Goal: Task Accomplishment & Management: Use online tool/utility

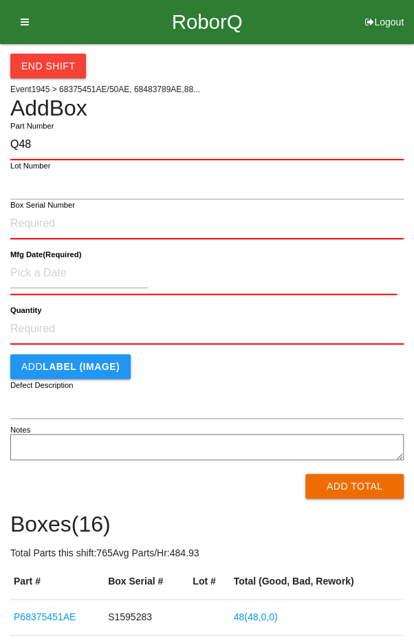
click at [56, 139] on input "Q48" at bounding box center [206, 145] width 393 height 30
type input "Q"
type input "P68375451AE"
click at [43, 207] on label "Box Serial Number" at bounding box center [42, 205] width 65 height 12
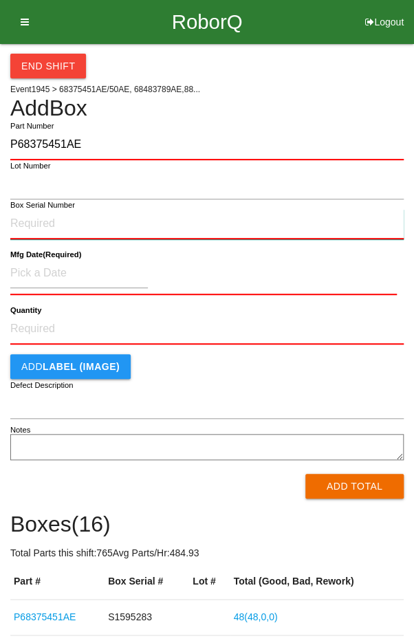
click at [43, 209] on input "Box Serial Number" at bounding box center [206, 224] width 393 height 30
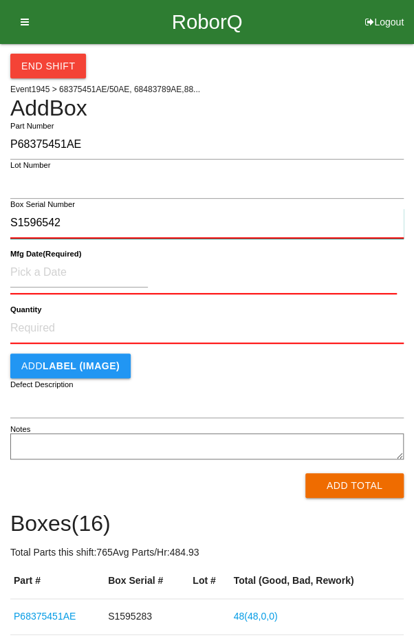
type input "S1596542"
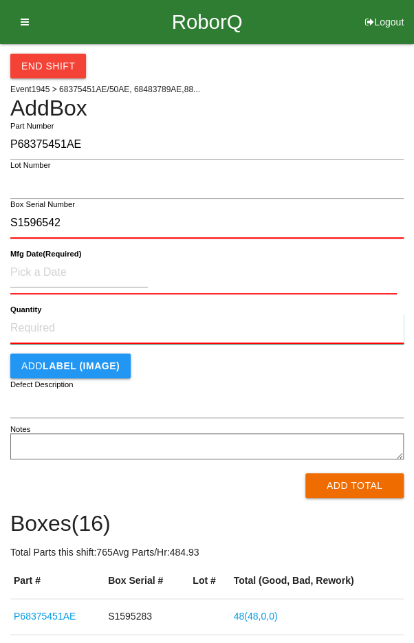
click at [50, 325] on input "Quantity" at bounding box center [206, 329] width 393 height 30
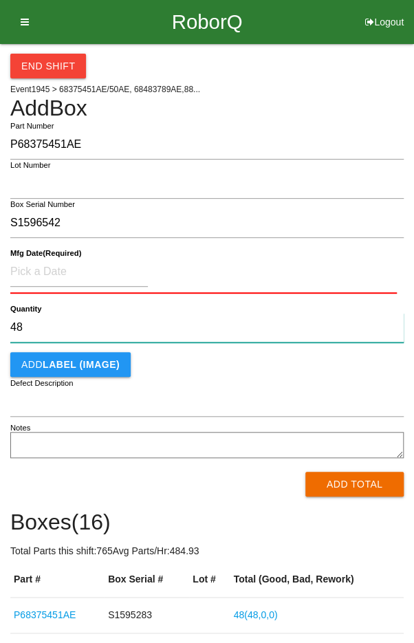
type input "48"
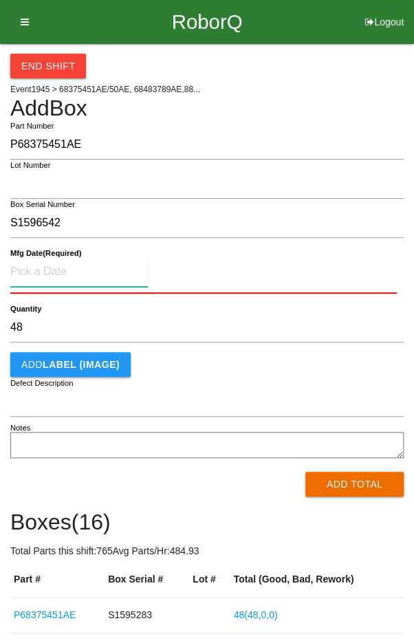
click at [43, 265] on input at bounding box center [79, 272] width 138 height 30
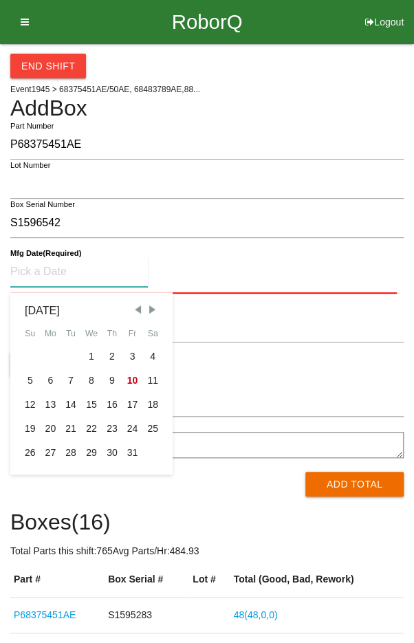
click at [134, 311] on span "Previous Month" at bounding box center [137, 309] width 12 height 12
click at [139, 311] on span "Previous Month" at bounding box center [137, 309] width 12 height 12
click at [131, 309] on span "Previous Month" at bounding box center [137, 309] width 12 height 12
click at [135, 311] on span "Previous Month" at bounding box center [137, 309] width 12 height 12
click at [134, 309] on span "Previous Month" at bounding box center [137, 309] width 12 height 12
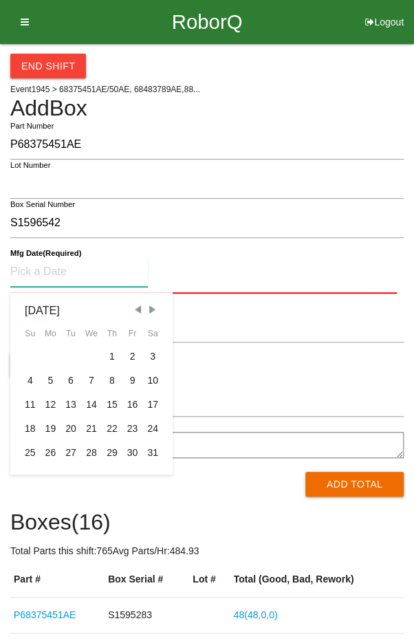
click at [155, 380] on div "10" at bounding box center [152, 381] width 21 height 24
type input "[DATE]"
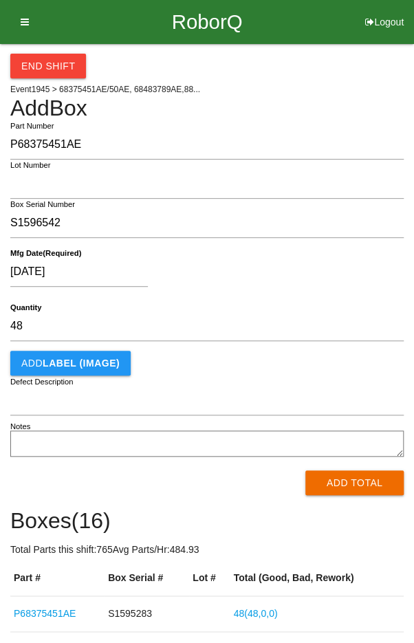
click at [299, 284] on div "[DATE]" at bounding box center [203, 274] width 386 height 35
click at [348, 481] on button "Add Total" at bounding box center [354, 482] width 98 height 25
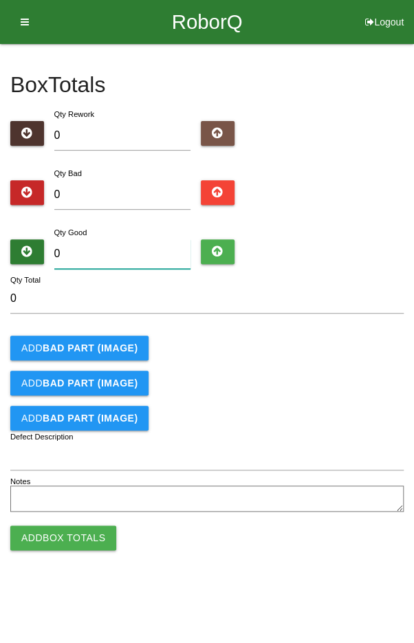
click at [122, 253] on input "0" at bounding box center [122, 254] width 137 height 30
type input "4"
type input "48"
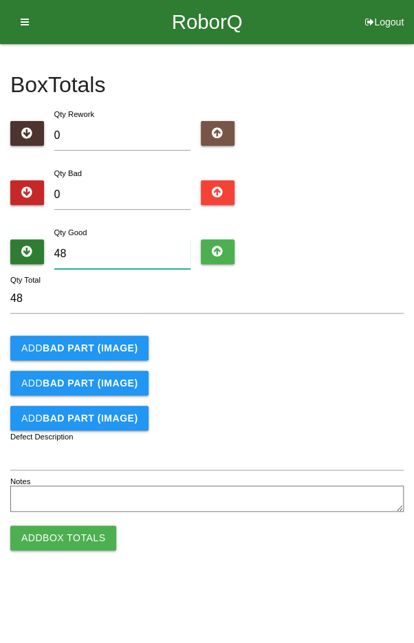
type input "48"
click at [338, 356] on div "Add BAD PART (IMAGE)" at bounding box center [206, 348] width 393 height 25
click at [74, 531] on button "Add Box Totals" at bounding box center [63, 537] width 106 height 25
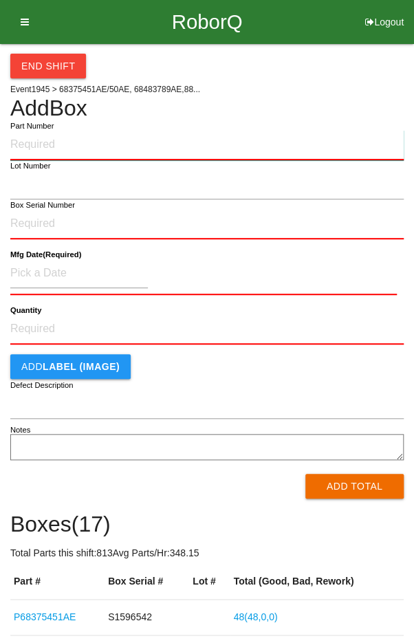
click at [60, 139] on input "Part Number" at bounding box center [206, 145] width 393 height 30
click at [53, 139] on input "Q48" at bounding box center [206, 145] width 393 height 30
type input "Q"
type input "P68375451AE"
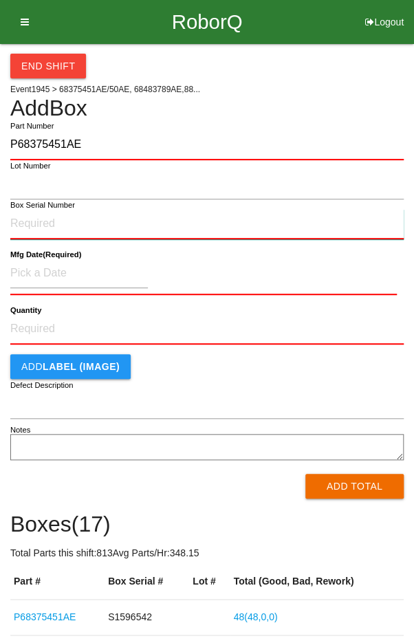
click at [32, 224] on input "Box Serial Number" at bounding box center [206, 224] width 393 height 30
type input "S1596532"
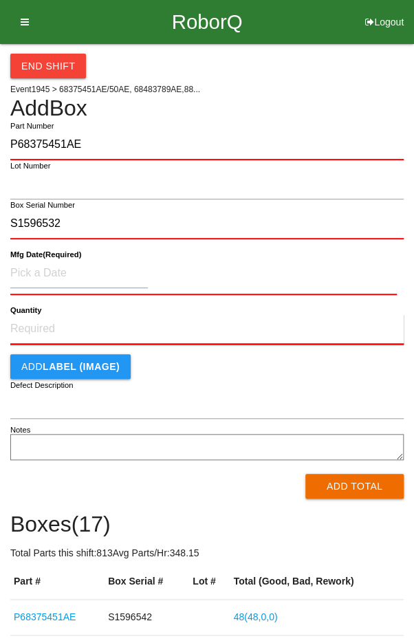
click at [45, 325] on input "Quantity" at bounding box center [206, 329] width 393 height 30
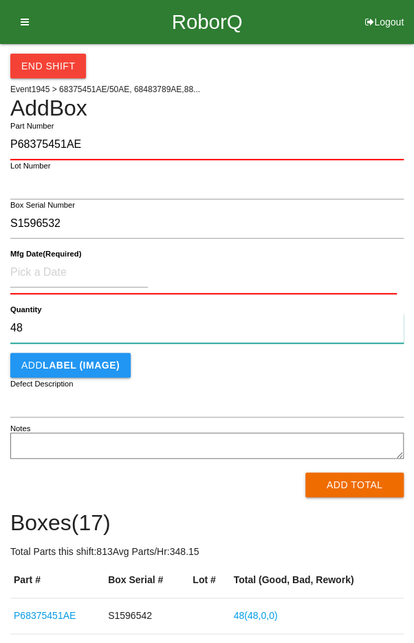
type input "48"
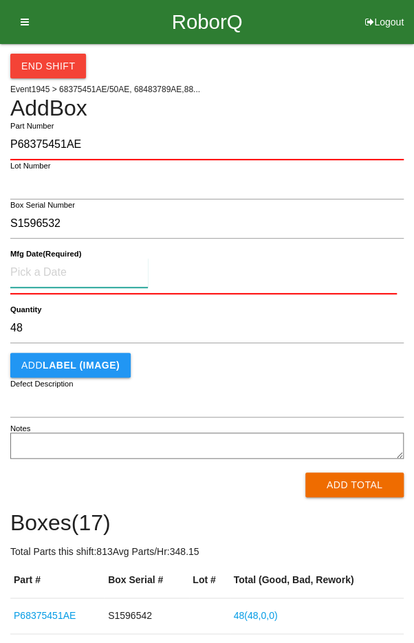
click at [52, 274] on input at bounding box center [79, 273] width 138 height 30
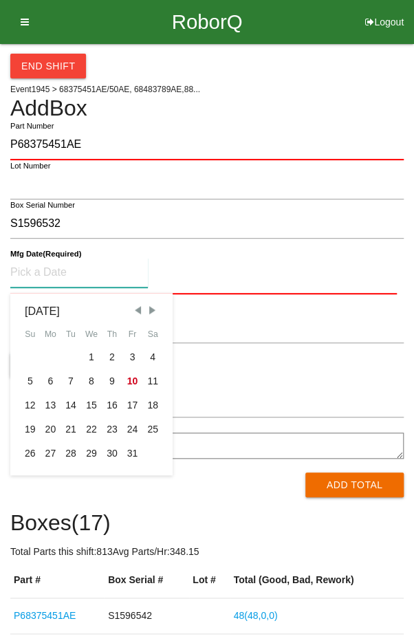
click at [137, 309] on span "Previous Month" at bounding box center [137, 310] width 12 height 12
click at [134, 308] on span "Previous Month" at bounding box center [137, 310] width 12 height 12
click at [132, 307] on span "Previous Month" at bounding box center [137, 310] width 12 height 12
click at [133, 307] on span "Previous Month" at bounding box center [137, 310] width 12 height 12
click at [134, 309] on span "Previous Month" at bounding box center [137, 310] width 12 height 12
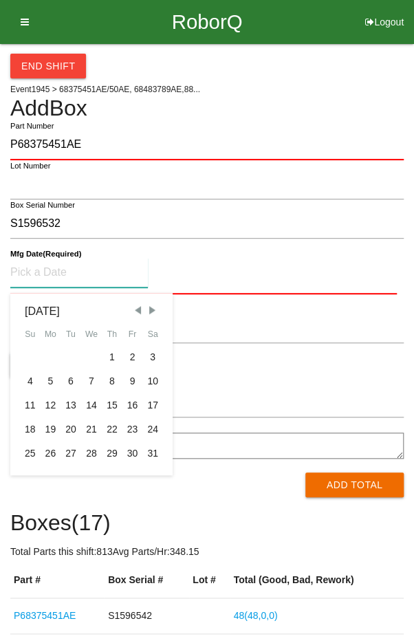
click at [135, 311] on span "Previous Month" at bounding box center [137, 310] width 12 height 12
click at [110, 375] on div "10" at bounding box center [112, 381] width 21 height 24
type input "[DATE]"
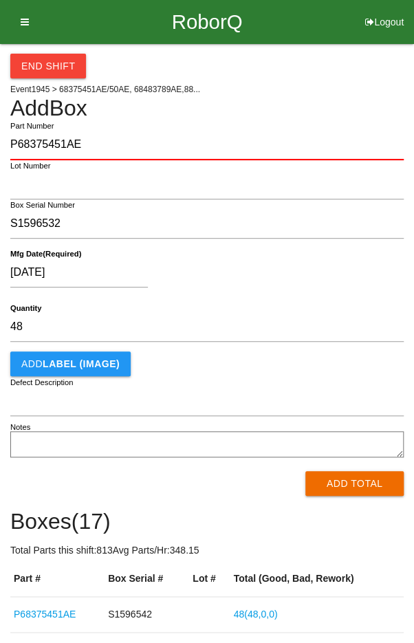
click at [283, 277] on div "[DATE]" at bounding box center [203, 275] width 386 height 35
click at [361, 492] on button "Add Total" at bounding box center [354, 483] width 98 height 25
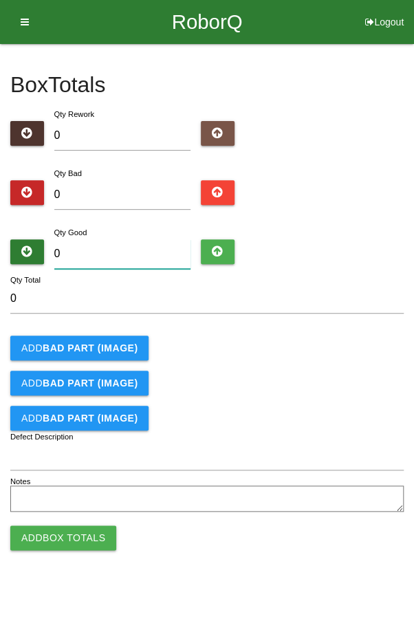
click at [125, 251] on input "0" at bounding box center [122, 254] width 137 height 30
type input "4"
type input "48"
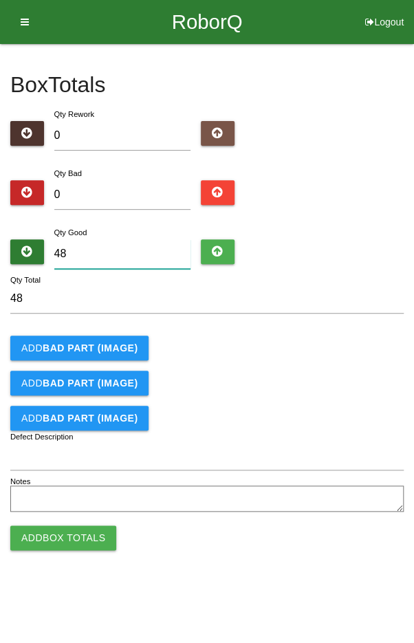
type input "48"
click at [361, 359] on div "Add BAD PART (IMAGE)" at bounding box center [206, 348] width 393 height 25
click at [62, 535] on button "Add Box Totals" at bounding box center [63, 537] width 106 height 25
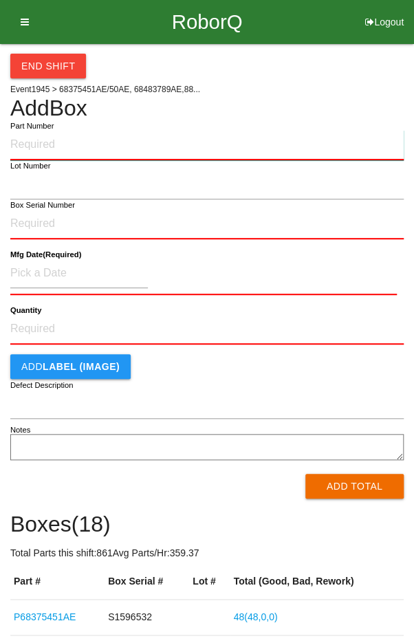
click at [60, 139] on input "Part Number" at bounding box center [206, 145] width 393 height 30
click at [60, 149] on input "Part Number" at bounding box center [206, 145] width 393 height 30
type input "P68375451AE"
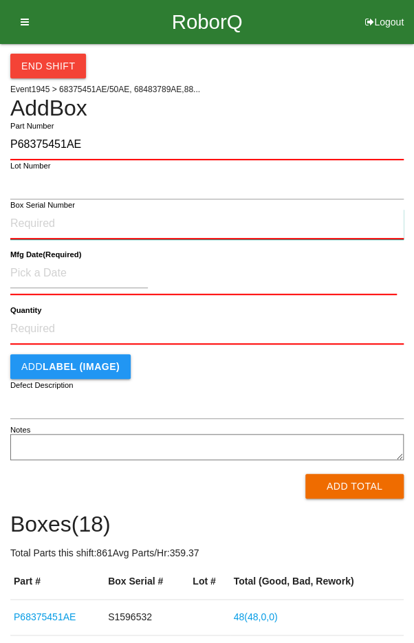
click at [39, 217] on input "Box Serial Number" at bounding box center [206, 224] width 393 height 30
click at [63, 222] on input "Q48" at bounding box center [206, 224] width 393 height 30
type input "Q"
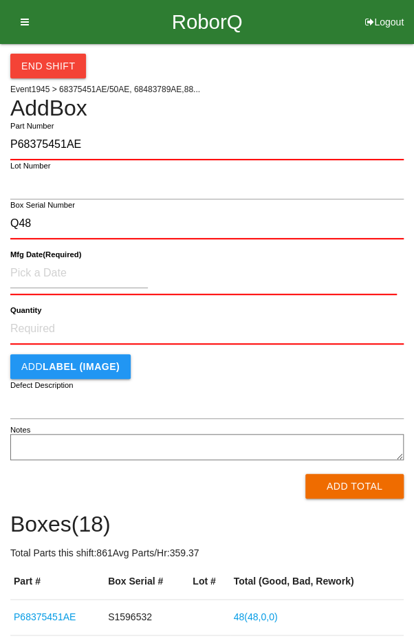
click at [61, 209] on label "Box Serial Number" at bounding box center [42, 205] width 65 height 12
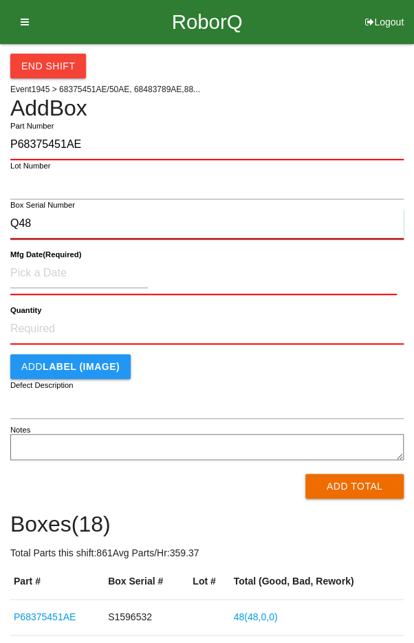
click at [61, 209] on input "Q48" at bounding box center [206, 224] width 393 height 30
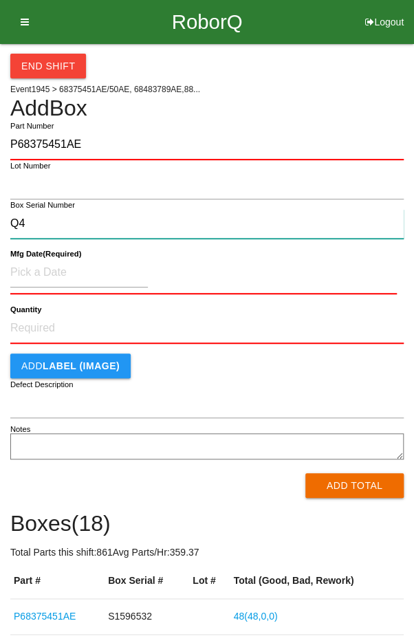
type input "Q"
type input "S1596563"
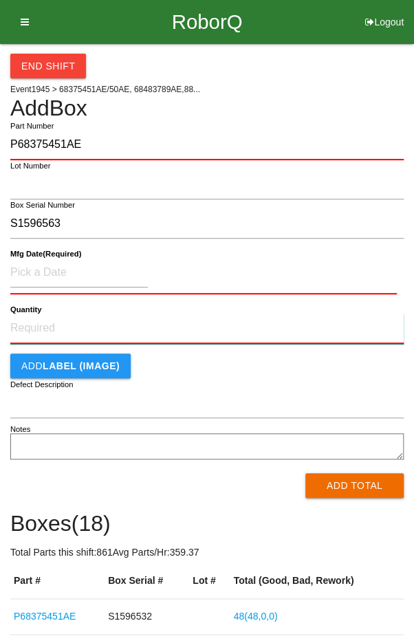
click at [56, 332] on input "Quantity" at bounding box center [206, 329] width 393 height 30
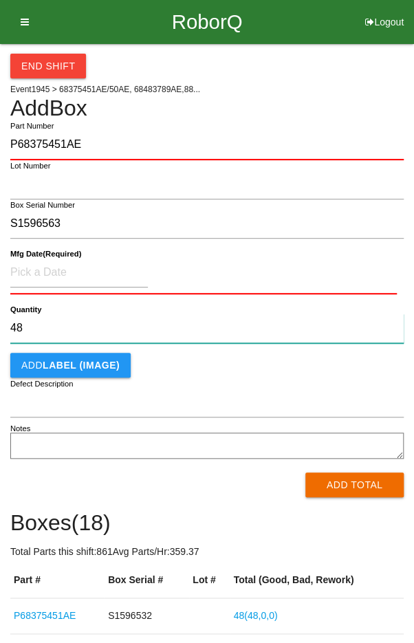
type input "48"
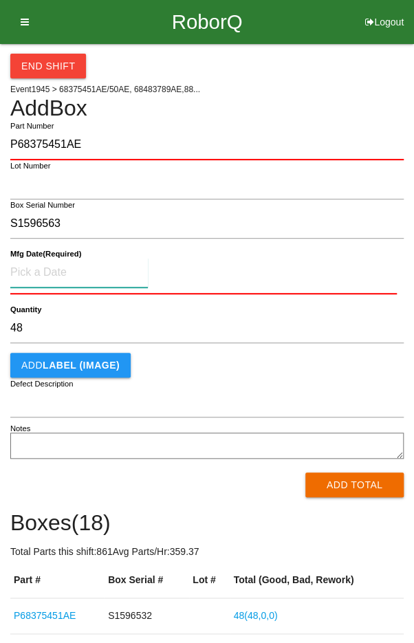
click at [50, 267] on input at bounding box center [79, 273] width 138 height 30
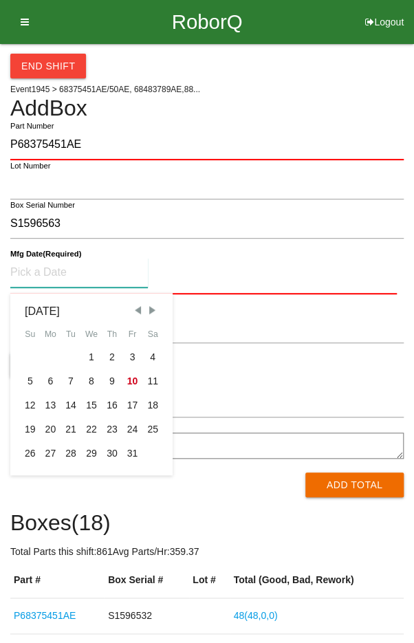
click at [134, 313] on span "Previous Month" at bounding box center [137, 310] width 12 height 12
click at [136, 311] on span "Previous Month" at bounding box center [137, 310] width 12 height 12
click at [138, 314] on span "Previous Month" at bounding box center [137, 310] width 12 height 12
click at [134, 311] on span "Previous Month" at bounding box center [137, 310] width 12 height 12
click at [139, 312] on span "Previous Month" at bounding box center [137, 310] width 12 height 12
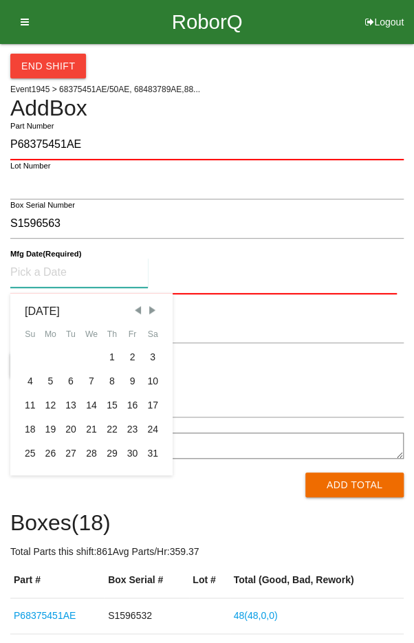
click at [151, 313] on span "Next Month" at bounding box center [152, 310] width 12 height 12
click at [70, 377] on div "10" at bounding box center [71, 381] width 21 height 24
type input "[DATE]"
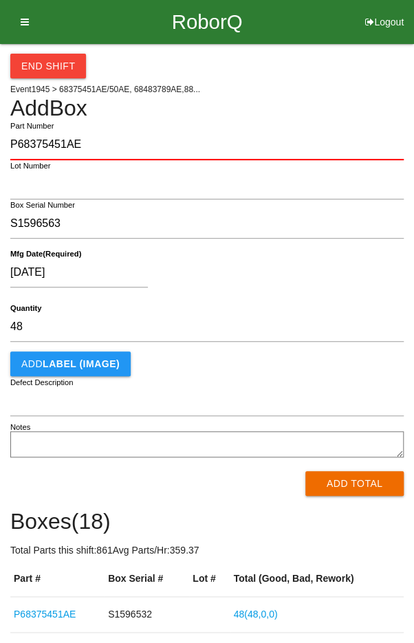
click at [270, 279] on div "[DATE]" at bounding box center [203, 275] width 386 height 35
click at [358, 485] on button "Add Total" at bounding box center [354, 483] width 98 height 25
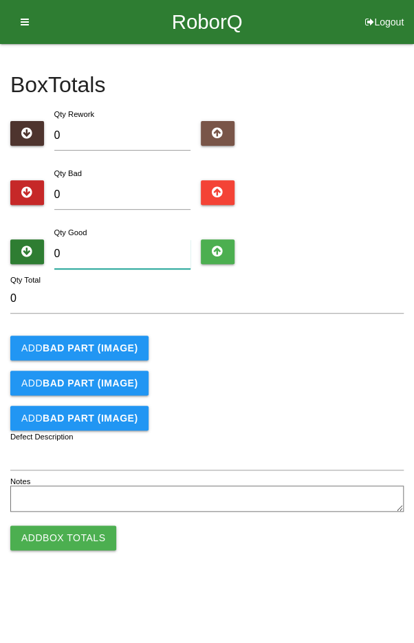
click at [141, 255] on input "0" at bounding box center [122, 254] width 137 height 30
type input "4"
type input "48"
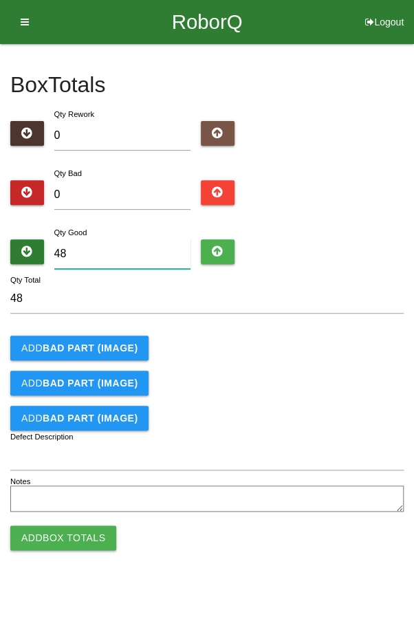
type input "48"
click at [340, 371] on div "Add BAD PART (IMAGE)" at bounding box center [206, 383] width 393 height 25
click at [72, 537] on button "Add Box Totals" at bounding box center [63, 537] width 106 height 25
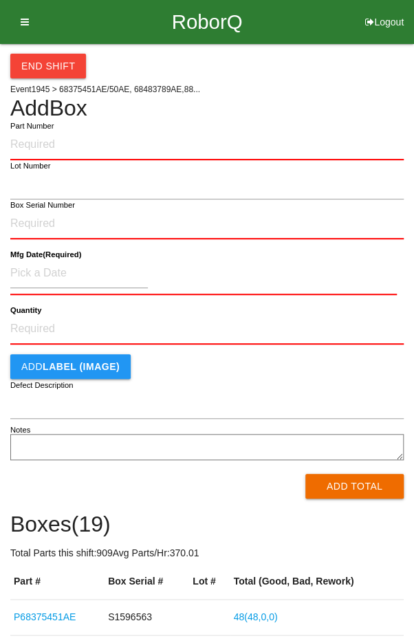
click at [47, 129] on label "Part Number" at bounding box center [31, 126] width 43 height 12
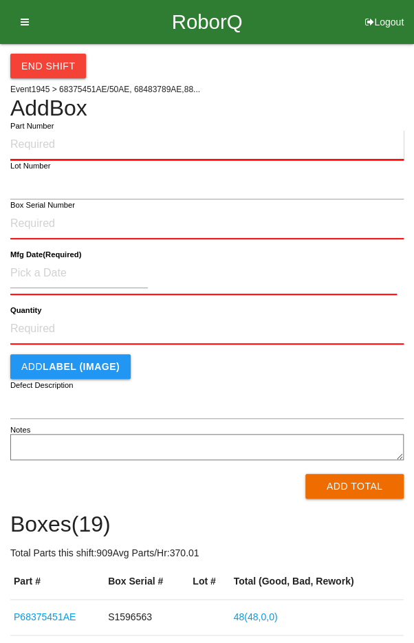
click at [47, 130] on input "Part Number" at bounding box center [206, 145] width 393 height 30
click at [59, 140] on input "Q48" at bounding box center [206, 145] width 393 height 30
type input "Q"
type input "P68375451AE"
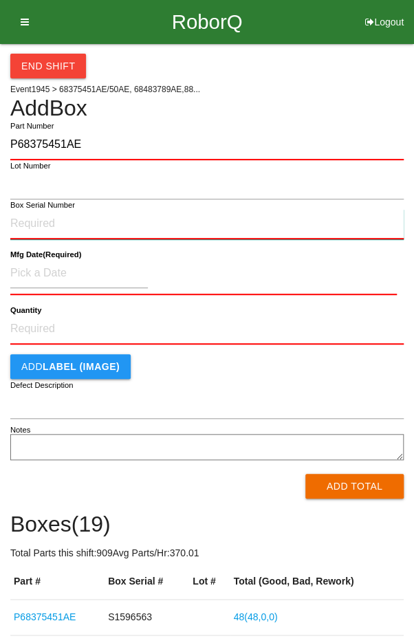
click at [42, 219] on input "Box Serial Number" at bounding box center [206, 224] width 393 height 30
type input "S1596553"
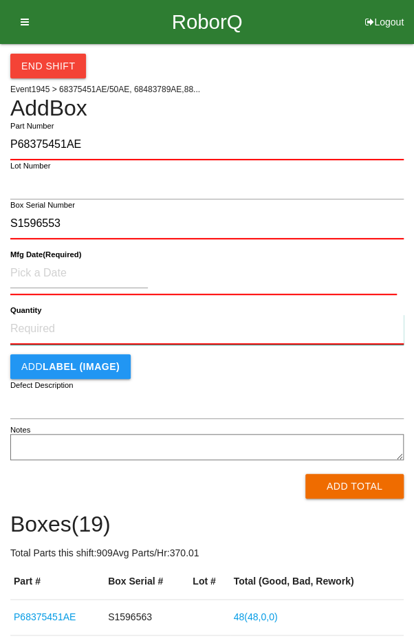
click at [63, 324] on input "Quantity" at bounding box center [206, 329] width 393 height 30
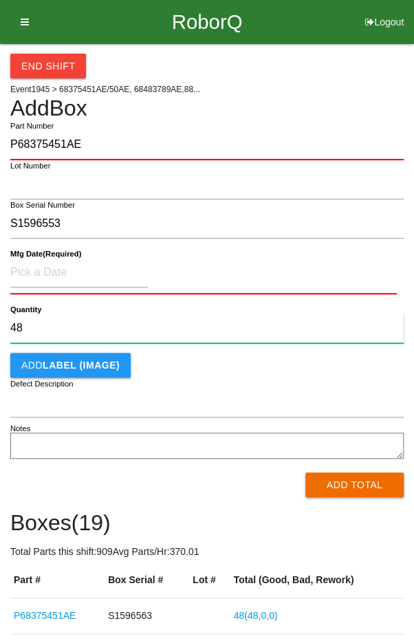
type input "48"
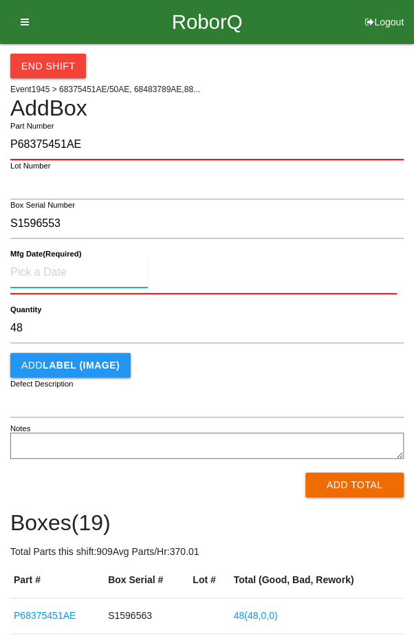
click at [43, 267] on input at bounding box center [79, 273] width 138 height 30
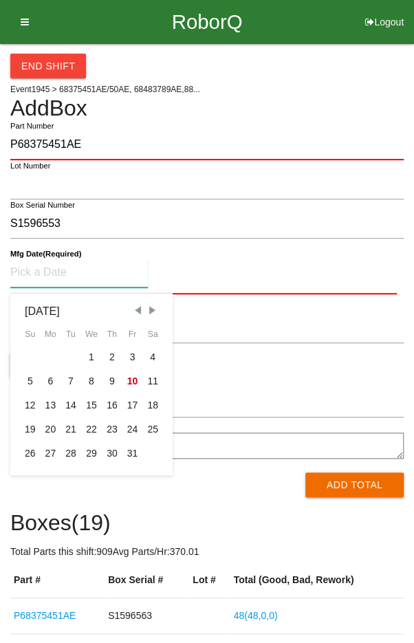
click at [139, 310] on span "Previous Month" at bounding box center [137, 310] width 12 height 12
click at [132, 309] on span "Previous Month" at bounding box center [137, 310] width 12 height 12
click at [141, 309] on span "Previous Month" at bounding box center [137, 310] width 12 height 12
click at [135, 313] on span "Previous Month" at bounding box center [137, 310] width 12 height 12
click at [143, 311] on span "Previous Month" at bounding box center [137, 310] width 12 height 12
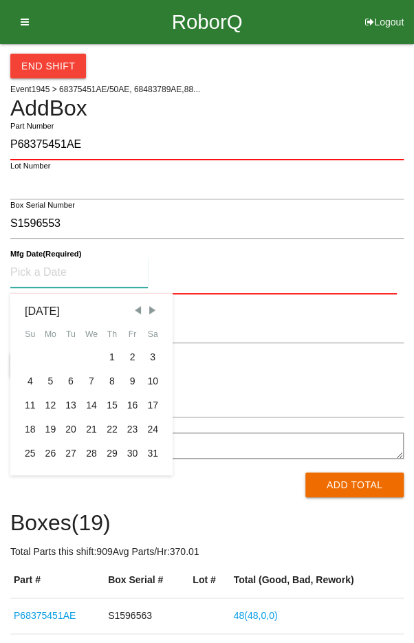
click at [153, 377] on div "10" at bounding box center [152, 381] width 21 height 24
type input "[DATE]"
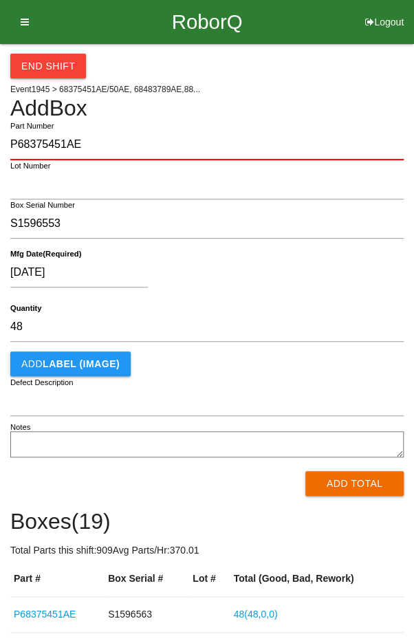
click at [252, 281] on div "[DATE]" at bounding box center [203, 275] width 386 height 35
click at [342, 491] on button "Add Total" at bounding box center [354, 483] width 98 height 25
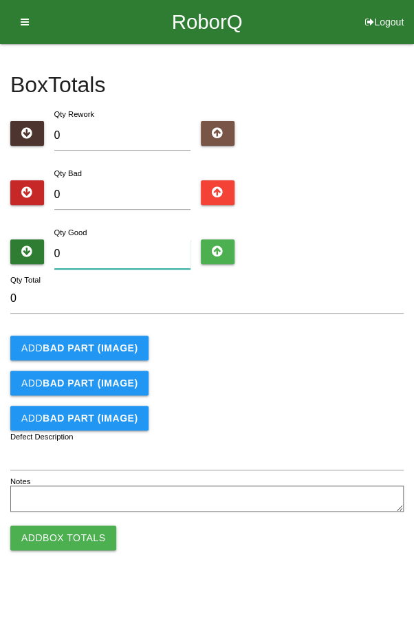
click at [127, 254] on input "0" at bounding box center [122, 254] width 137 height 30
type input "4"
type input "48"
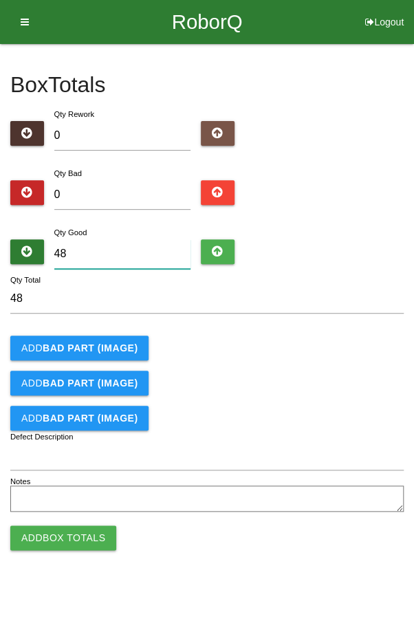
type input "48"
click at [344, 343] on div "Add BAD PART (IMAGE)" at bounding box center [206, 348] width 393 height 25
click at [56, 543] on button "Add Box Totals" at bounding box center [63, 537] width 106 height 25
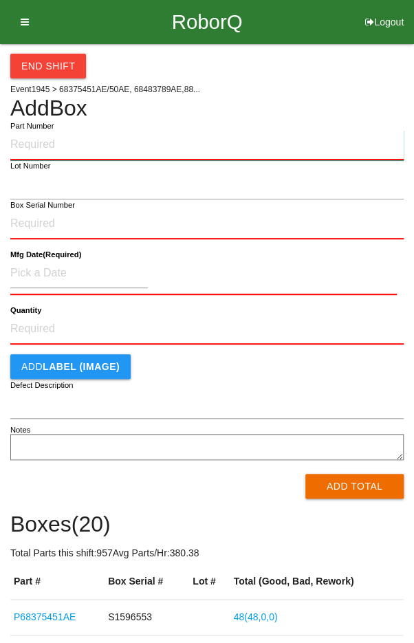
click at [52, 138] on input "Part Number" at bounding box center [206, 145] width 393 height 30
type input "P68375451AE"
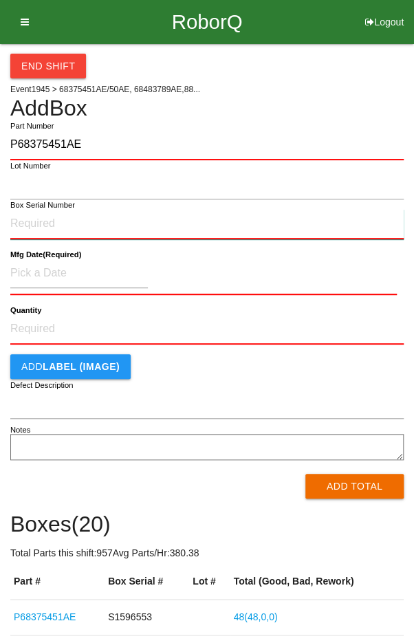
click at [26, 219] on input "Box Serial Number" at bounding box center [206, 224] width 393 height 30
type input "S1597015"
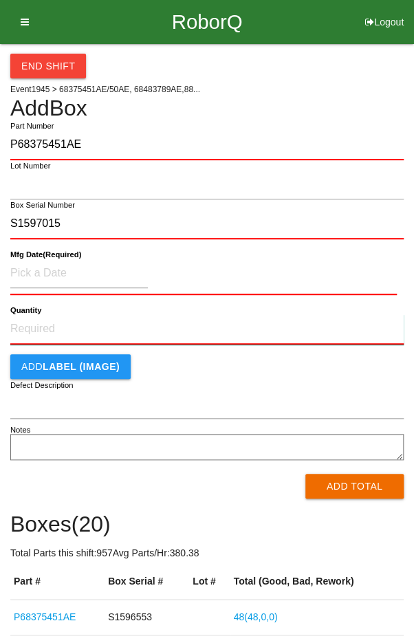
click at [41, 329] on input "Quantity" at bounding box center [206, 329] width 393 height 30
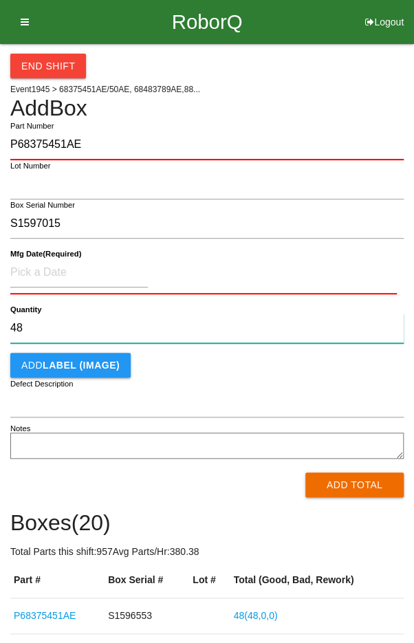
type input "48"
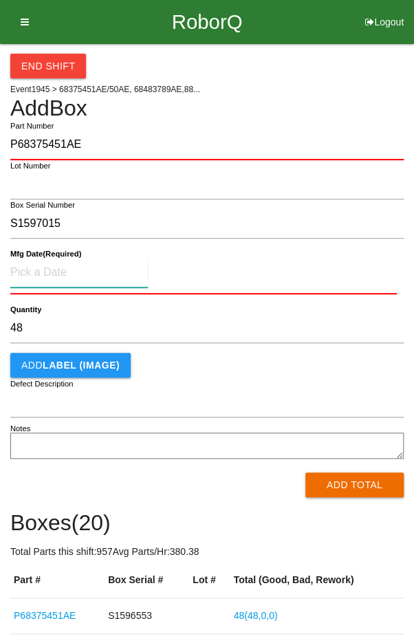
click at [39, 270] on input at bounding box center [79, 273] width 138 height 30
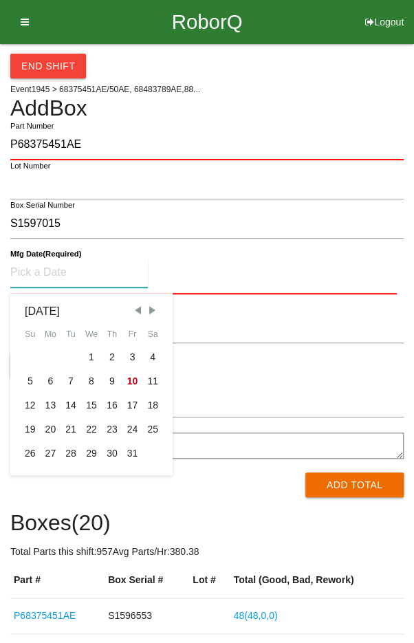
click at [131, 309] on span "Previous Month" at bounding box center [137, 310] width 12 height 12
click at [132, 313] on span "Previous Month" at bounding box center [137, 310] width 12 height 12
click at [137, 309] on span "Previous Month" at bounding box center [137, 310] width 12 height 12
click at [109, 377] on div "10" at bounding box center [112, 381] width 21 height 24
type input "[DATE]"
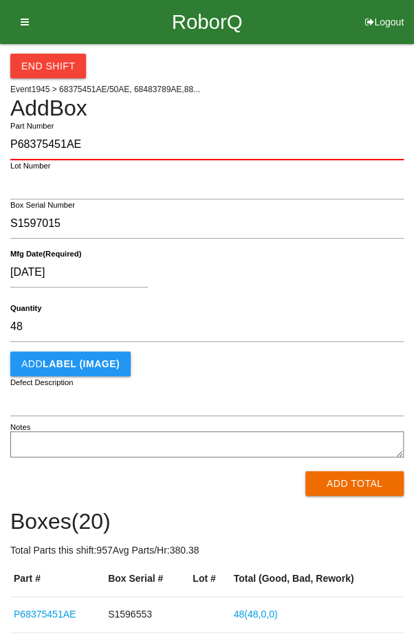
click at [342, 273] on div "[DATE]" at bounding box center [203, 275] width 386 height 35
click at [352, 481] on button "Add Total" at bounding box center [354, 483] width 98 height 25
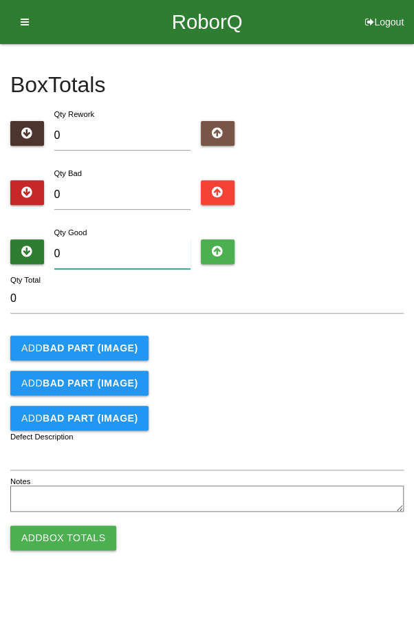
click at [101, 247] on input "0" at bounding box center [122, 254] width 137 height 30
type input "4"
type input "48"
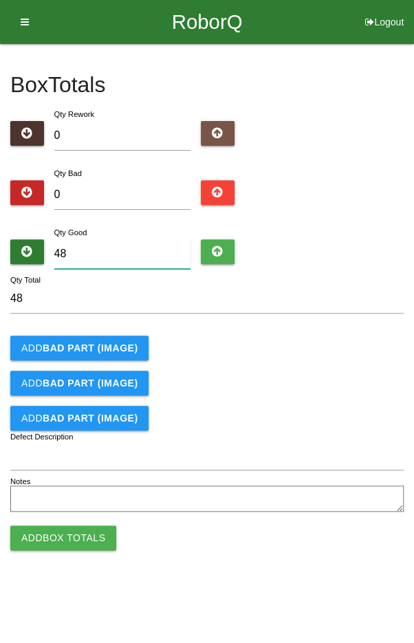
type input "48"
click at [318, 351] on div "Add BAD PART (IMAGE)" at bounding box center [206, 348] width 393 height 25
click at [50, 541] on button "Add Box Totals" at bounding box center [63, 537] width 106 height 25
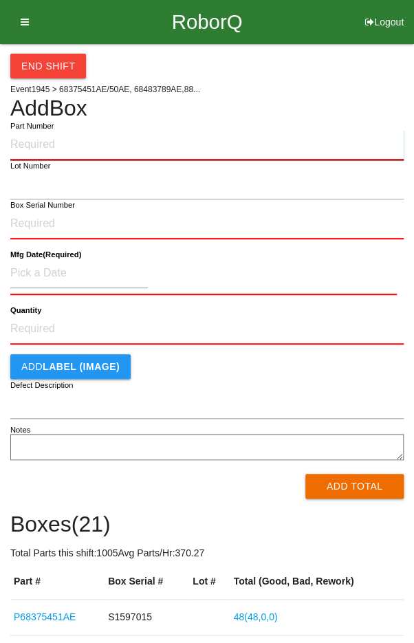
click at [73, 141] on input "Part Number" at bounding box center [206, 145] width 393 height 30
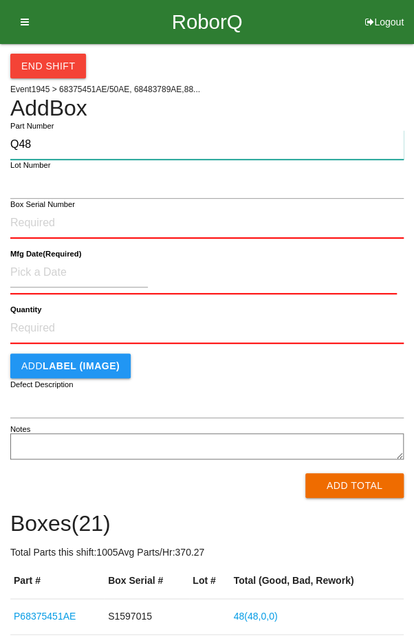
click at [62, 146] on input "Q48" at bounding box center [206, 145] width 393 height 30
type input "Q"
type input "P6837545AE1"
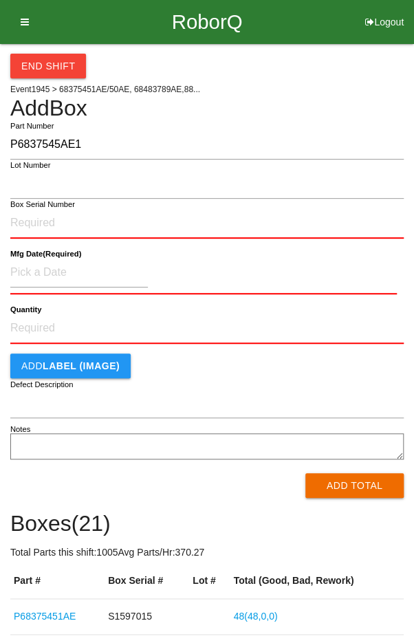
click at [39, 201] on label "Box Serial Number" at bounding box center [42, 205] width 65 height 12
click at [39, 208] on input "Box Serial Number" at bounding box center [206, 223] width 393 height 30
type input "S1597026"
click at [59, 322] on input "Quantity" at bounding box center [206, 329] width 393 height 30
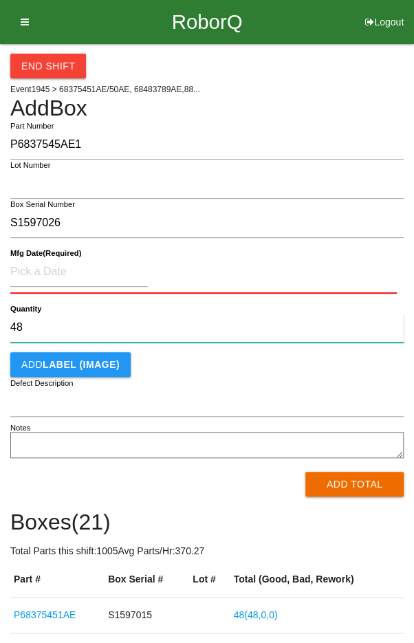
type input "48"
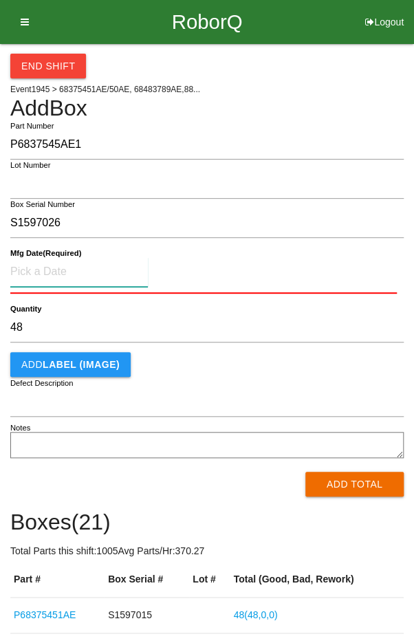
click at [54, 265] on input at bounding box center [79, 272] width 138 height 30
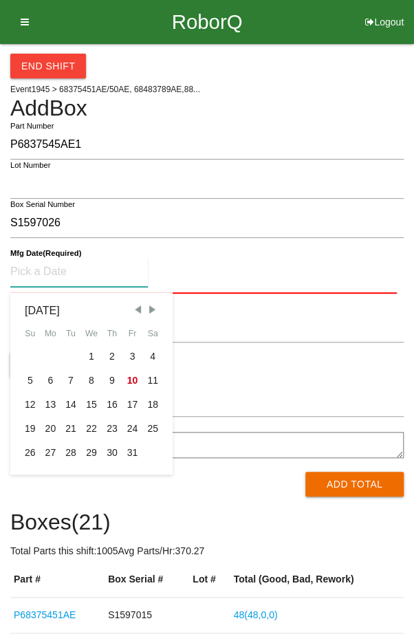
click at [138, 311] on span "Previous Month" at bounding box center [137, 309] width 12 height 12
click at [137, 310] on span "Previous Month" at bounding box center [137, 309] width 12 height 12
click at [30, 408] on div "10" at bounding box center [30, 405] width 21 height 24
type input "[DATE]"
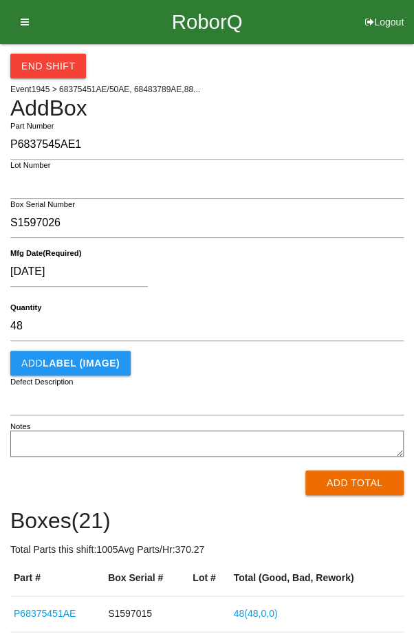
click at [276, 285] on div "[DATE]" at bounding box center [203, 274] width 386 height 35
click at [353, 483] on button "Add Total" at bounding box center [354, 482] width 98 height 25
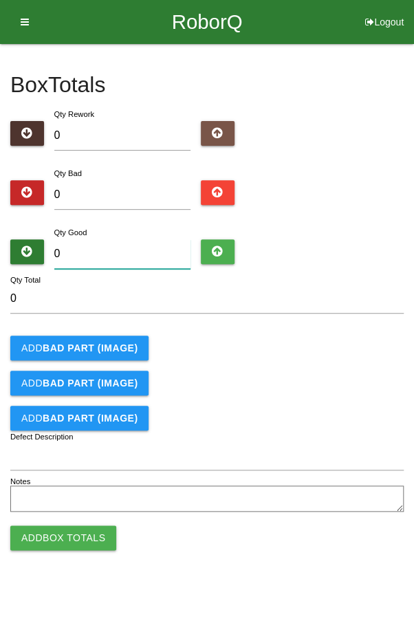
click at [98, 251] on input "0" at bounding box center [122, 254] width 137 height 30
type input "4"
type input "48"
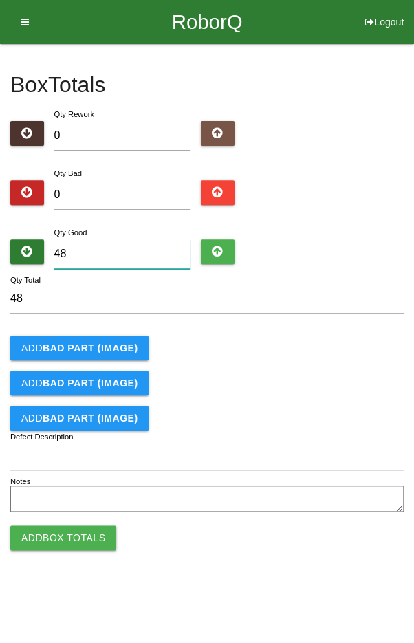
type input "48"
click at [344, 355] on div "Add BAD PART (IMAGE)" at bounding box center [206, 348] width 393 height 25
click at [50, 537] on button "Add Box Totals" at bounding box center [63, 537] width 106 height 25
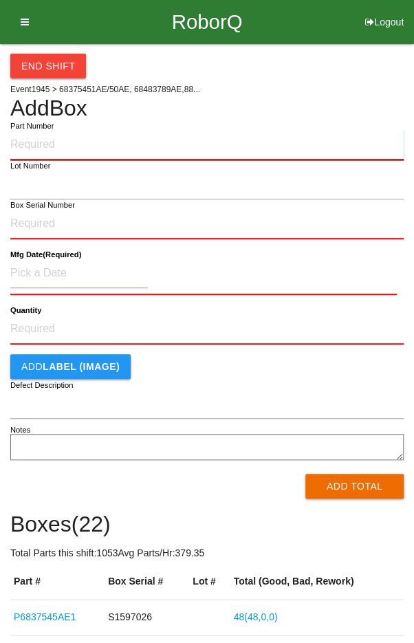
click at [47, 138] on input "Part Number" at bounding box center [206, 145] width 393 height 30
click at [68, 143] on input "Part Number" at bounding box center [206, 145] width 393 height 30
click at [56, 139] on input "Q48" at bounding box center [206, 145] width 393 height 30
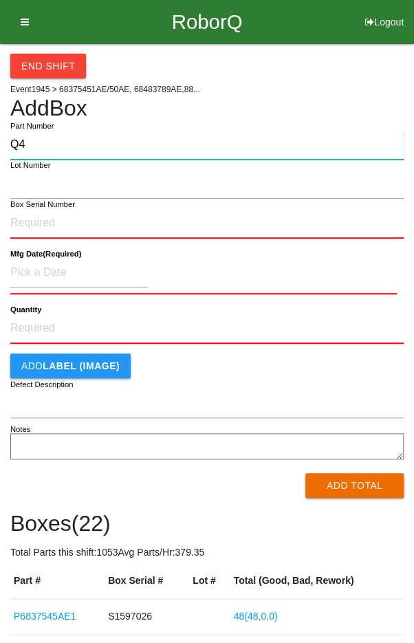
type input "Q"
type input "P68375451AE"
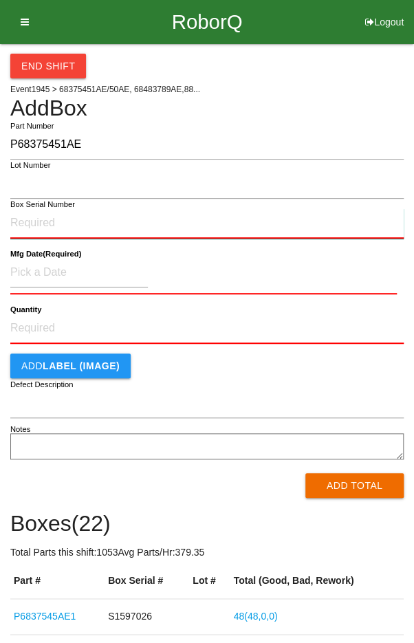
click at [37, 215] on input "Box Serial Number" at bounding box center [206, 223] width 393 height 30
type input "S1597030"
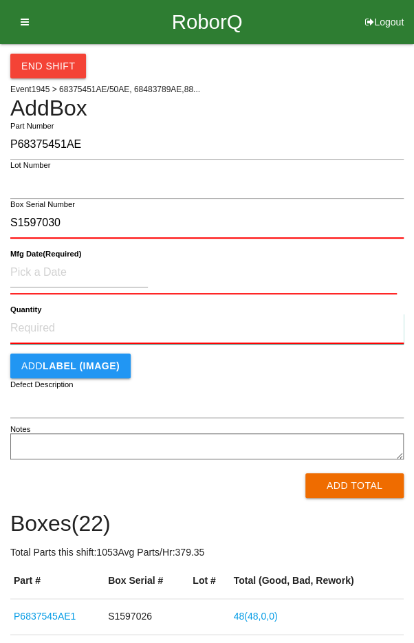
click at [45, 325] on input "Quantity" at bounding box center [206, 329] width 393 height 30
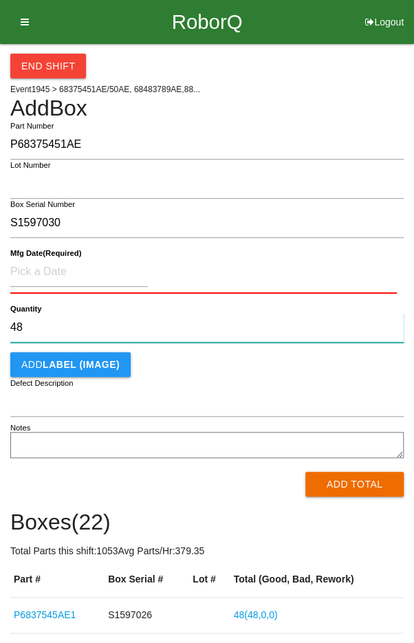
type input "48"
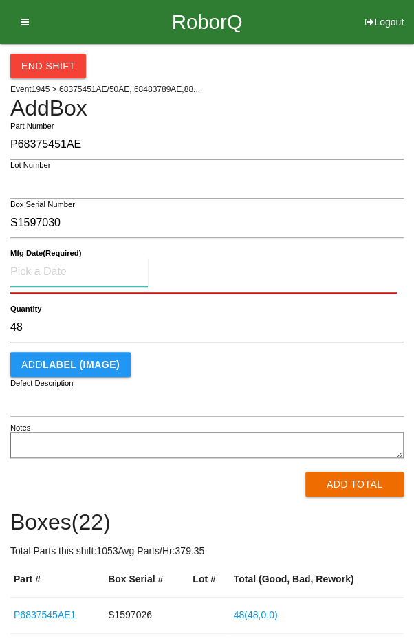
click at [50, 270] on input at bounding box center [79, 272] width 138 height 30
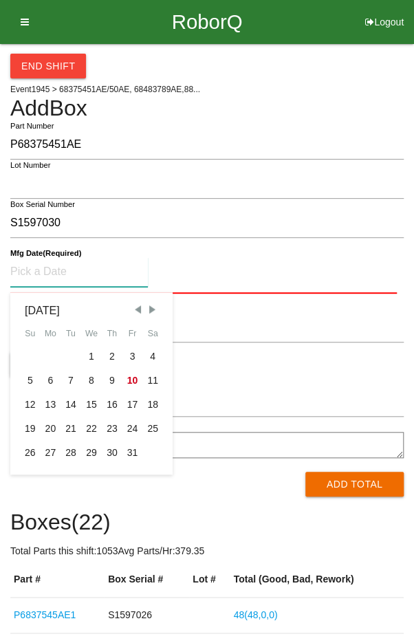
click at [133, 311] on span "Previous Month" at bounding box center [137, 309] width 12 height 12
click at [135, 311] on span "Previous Month" at bounding box center [137, 309] width 12 height 12
click at [27, 406] on div "10" at bounding box center [30, 405] width 21 height 24
type input "[DATE]"
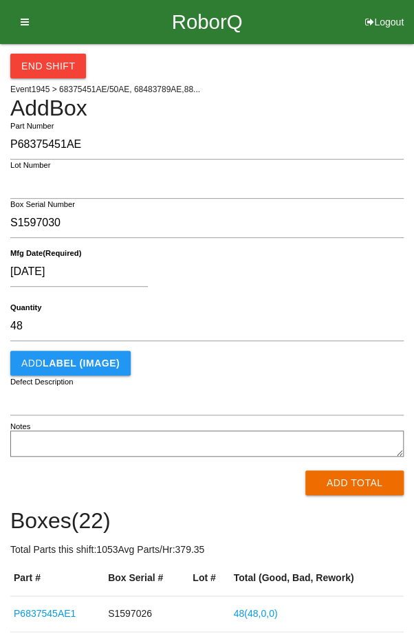
click at [270, 287] on div "[DATE]" at bounding box center [203, 274] width 386 height 35
click at [357, 481] on button "Add Total" at bounding box center [354, 482] width 98 height 25
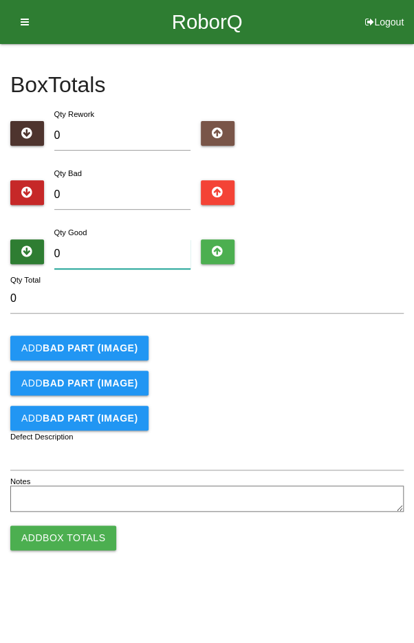
click at [129, 252] on input "0" at bounding box center [122, 254] width 137 height 30
type input "4"
type input "48"
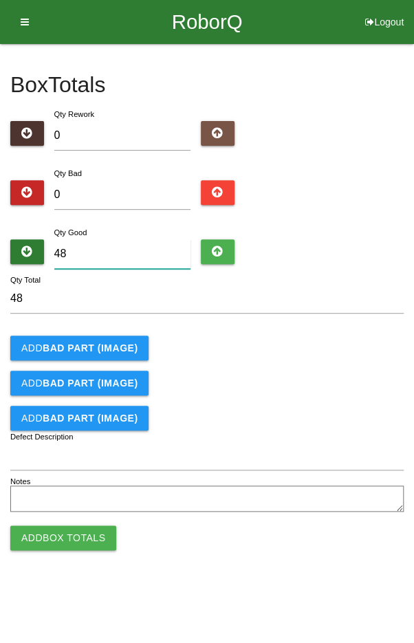
type input "48"
click at [353, 331] on form "48 Qty Total Add BAD PART (IMAGE) Add BAD PART (IMAGE) Add BAD PART (IMAGE) Def…" at bounding box center [206, 400] width 393 height 232
click at [68, 541] on button "Add Box Totals" at bounding box center [63, 537] width 106 height 25
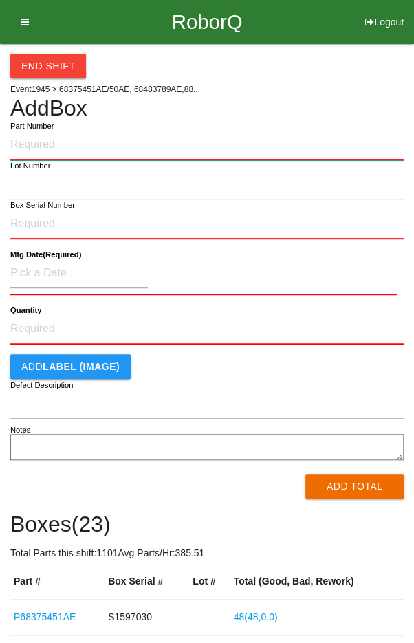
click at [57, 140] on input "Part Number" at bounding box center [206, 145] width 393 height 30
click at [63, 130] on input "Q48" at bounding box center [206, 145] width 393 height 30
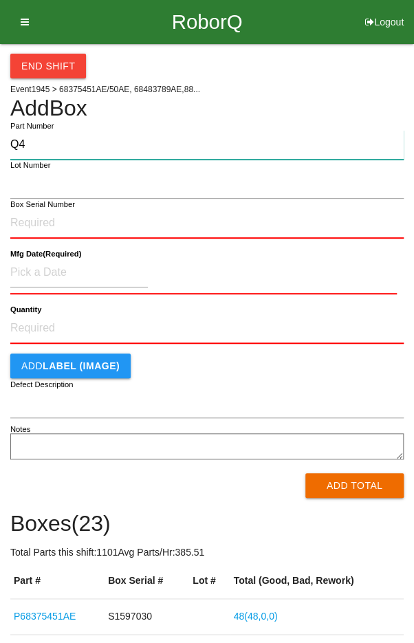
type input "Q"
type input "P68375450AE"
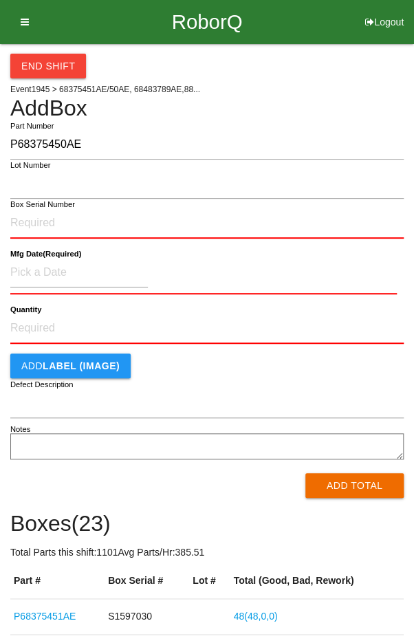
click at [32, 207] on label "Box Serial Number" at bounding box center [42, 205] width 65 height 12
click at [32, 208] on input "Box Serial Number" at bounding box center [206, 223] width 393 height 30
type input "S1597054"
click at [50, 321] on input "Quantity" at bounding box center [206, 329] width 393 height 30
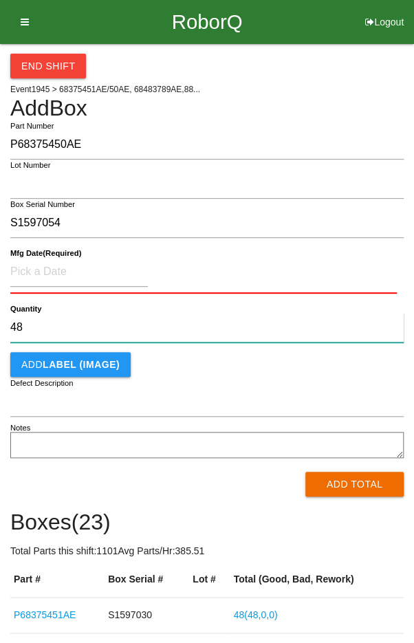
type input "48"
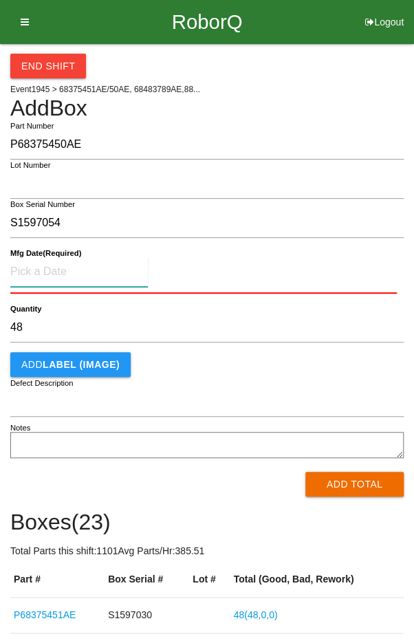
click at [52, 272] on input at bounding box center [79, 272] width 138 height 30
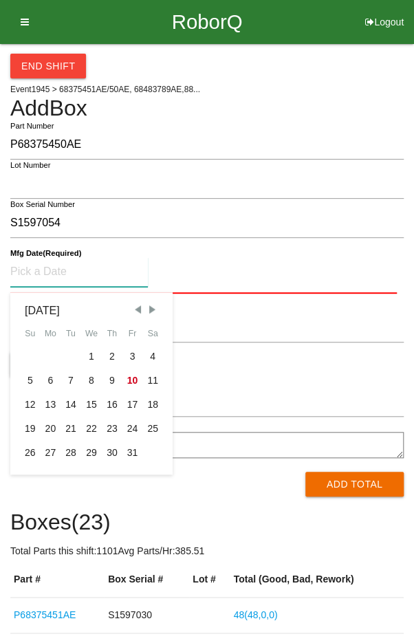
click at [135, 311] on span "Previous Month" at bounding box center [137, 309] width 12 height 12
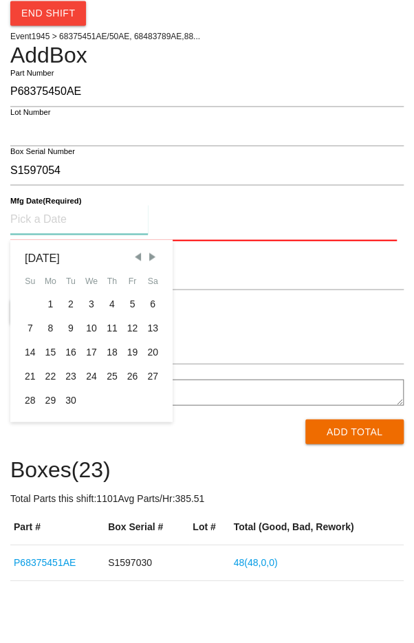
click at [96, 384] on div "10" at bounding box center [91, 381] width 21 height 24
type input "[DATE]"
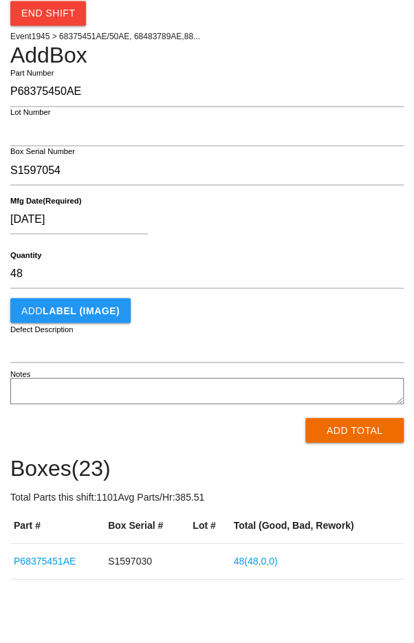
click at [270, 369] on div "Add LABEL (IMAGE)" at bounding box center [206, 363] width 393 height 25
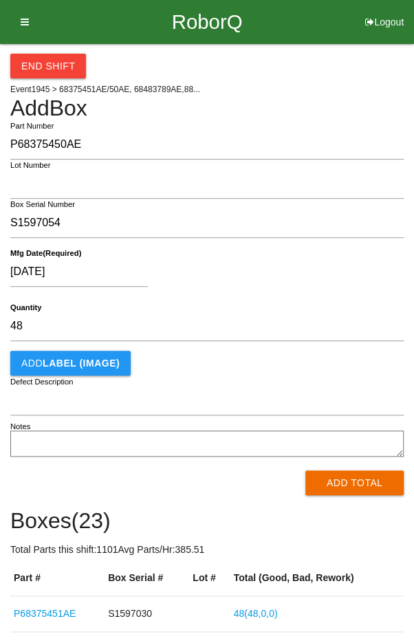
click at [351, 485] on button "Add Total" at bounding box center [354, 482] width 98 height 25
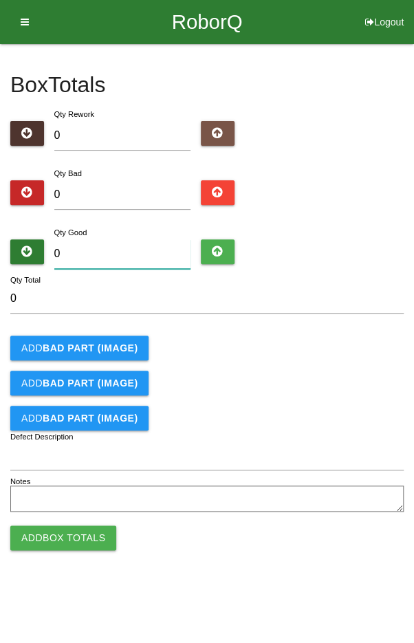
click at [136, 254] on input "0" at bounding box center [122, 254] width 137 height 30
type input "4"
type input "48"
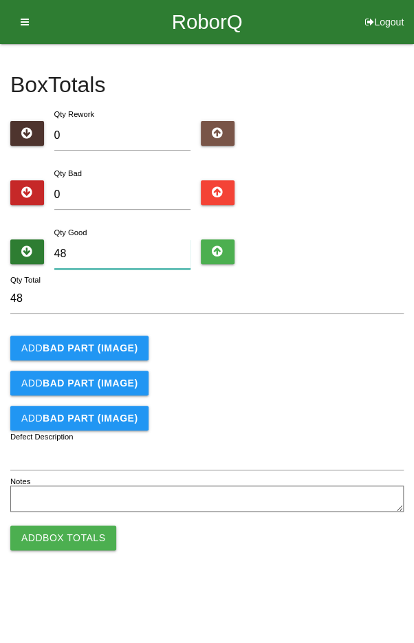
type input "48"
click at [342, 336] on div "Add BAD PART (IMAGE)" at bounding box center [206, 348] width 393 height 25
click at [72, 534] on button "Add Box Totals" at bounding box center [63, 537] width 106 height 25
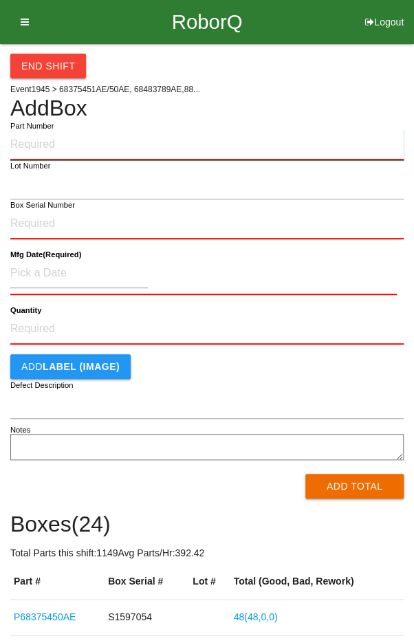
click at [64, 142] on input "Part Number" at bounding box center [206, 145] width 393 height 30
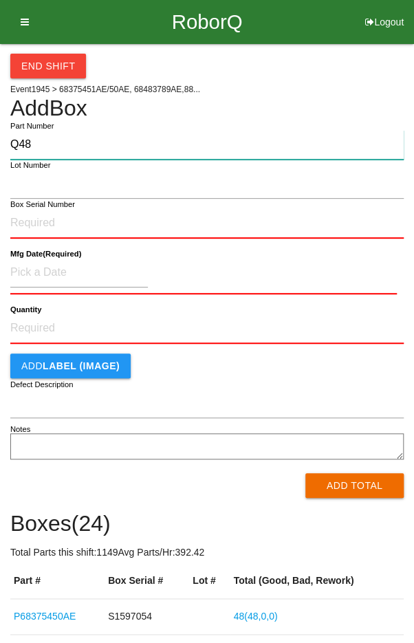
click at [69, 143] on input "Q48" at bounding box center [206, 145] width 393 height 30
type input "Q"
type input "P6837545AE0"
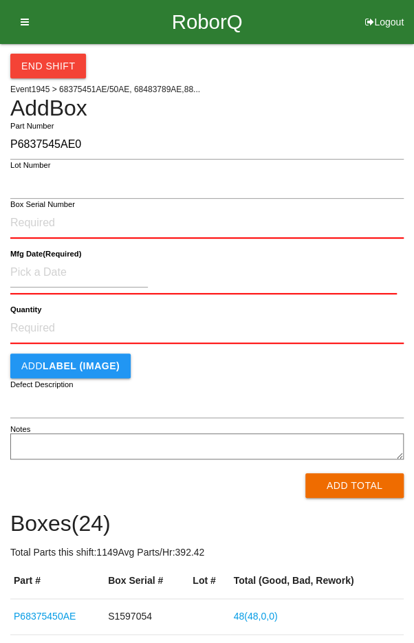
click at [32, 206] on label "Box Serial Number" at bounding box center [42, 205] width 65 height 12
click at [32, 208] on input "Box Serial Number" at bounding box center [206, 223] width 393 height 30
type input "S1597011"
click at [52, 325] on input "Quantity" at bounding box center [206, 329] width 393 height 30
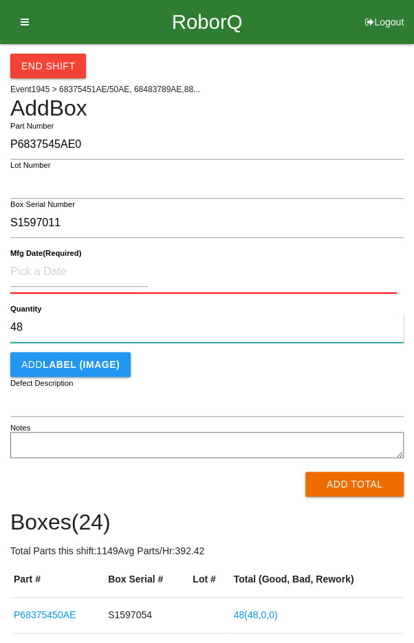
type input "48"
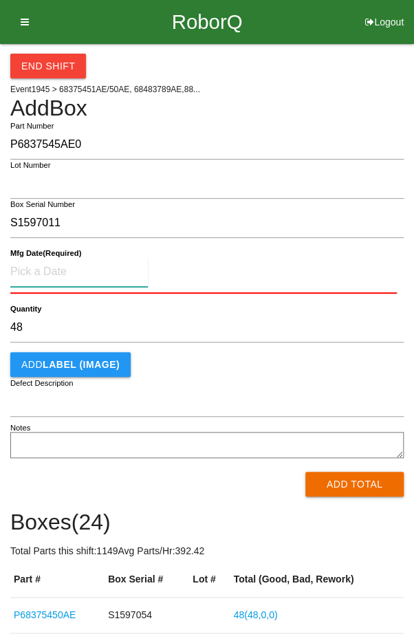
click at [51, 272] on input at bounding box center [79, 272] width 138 height 30
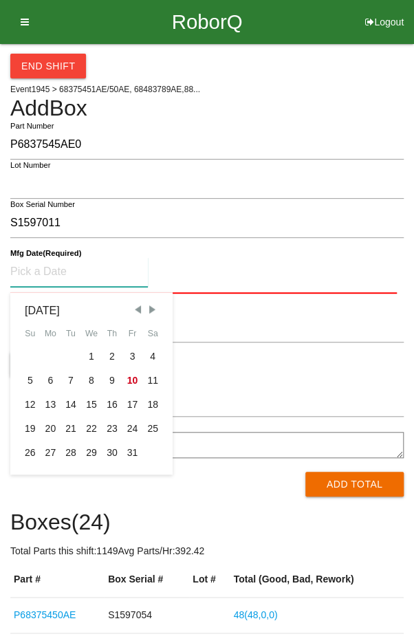
click at [138, 311] on span "Previous Month" at bounding box center [137, 309] width 12 height 12
click at [139, 311] on span "Previous Month" at bounding box center [137, 309] width 12 height 12
click at [138, 311] on span "Previous Month" at bounding box center [137, 309] width 12 height 12
click at [113, 378] on div "10" at bounding box center [112, 381] width 21 height 24
type input "[DATE]"
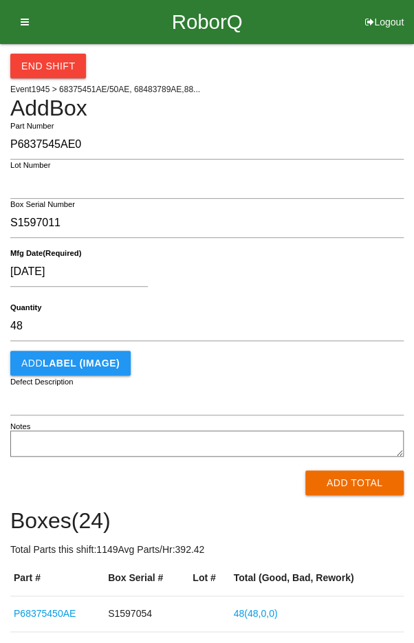
click at [285, 276] on div "[DATE]" at bounding box center [203, 274] width 386 height 35
click at [349, 481] on button "Add Total" at bounding box center [354, 482] width 98 height 25
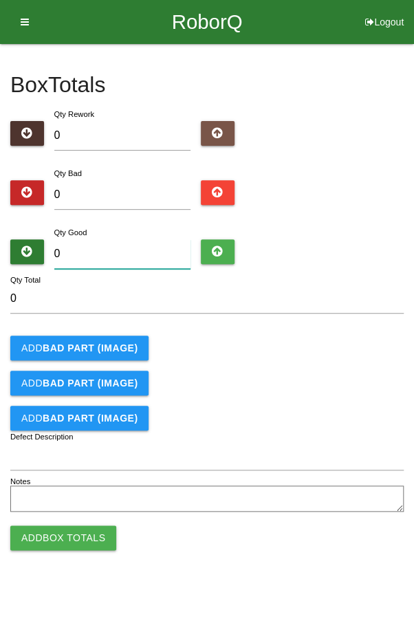
click at [131, 255] on input "0" at bounding box center [122, 254] width 137 height 30
type input "4"
type input "48"
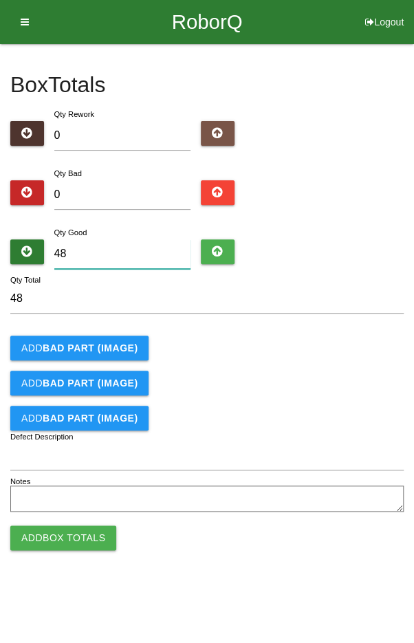
type input "48"
click at [327, 371] on div "Add BAD PART (IMAGE)" at bounding box center [206, 383] width 393 height 25
click at [60, 542] on button "Add Box Totals" at bounding box center [63, 537] width 106 height 25
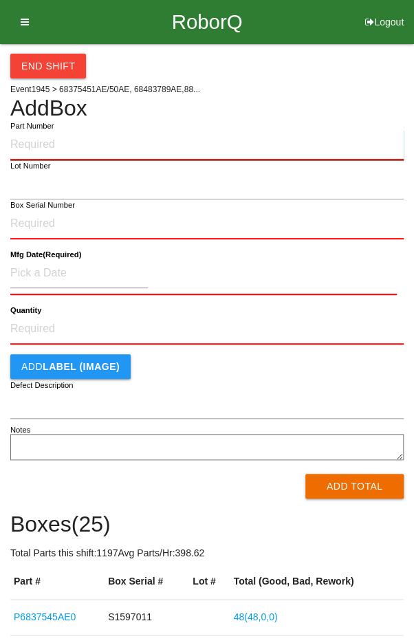
click at [61, 141] on input "Part Number" at bounding box center [206, 145] width 393 height 30
type input "P68375451AE"
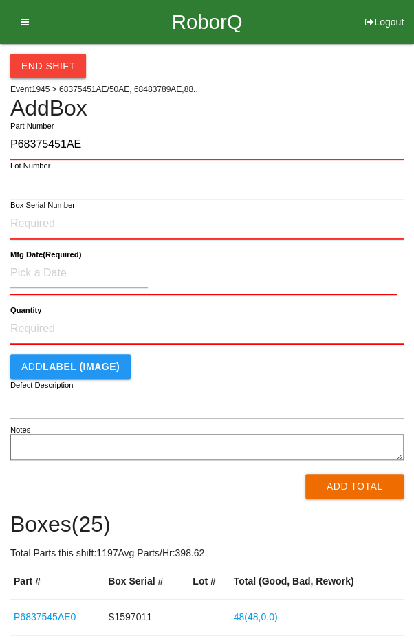
click at [43, 229] on input "Box Serial Number" at bounding box center [206, 224] width 393 height 30
type input "S1597022"
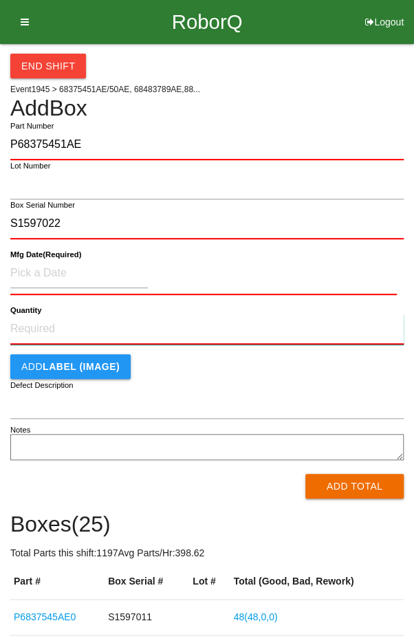
click at [53, 331] on input "Quantity" at bounding box center [206, 329] width 393 height 30
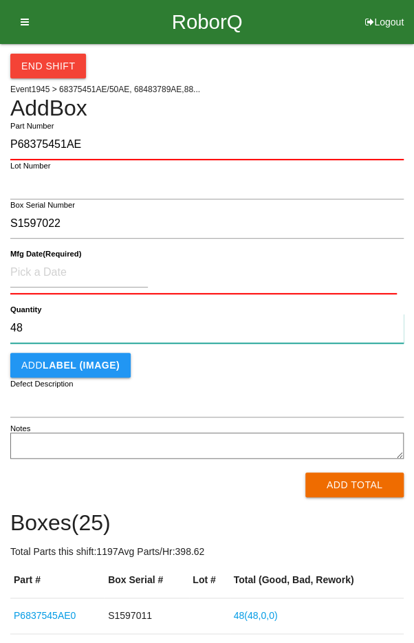
type input "48"
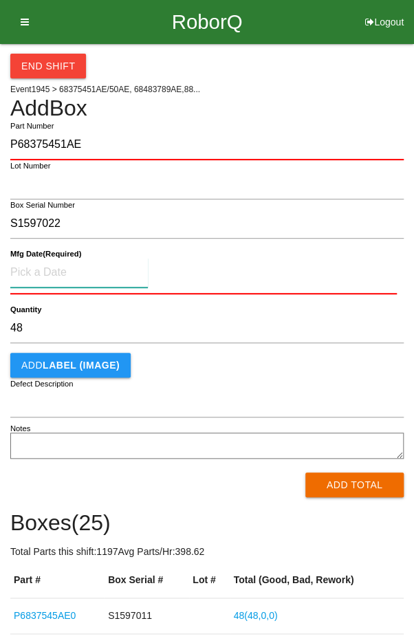
click at [48, 267] on input at bounding box center [79, 273] width 138 height 30
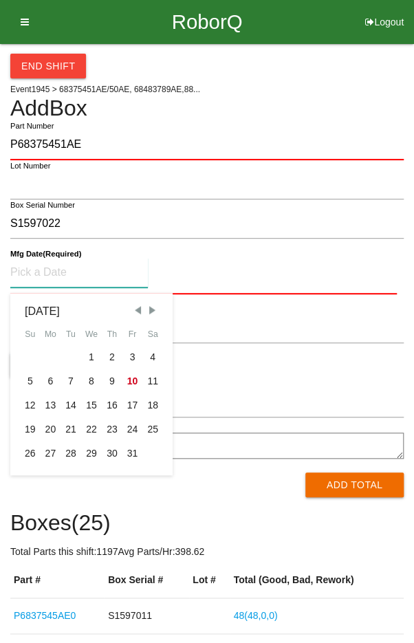
click at [137, 311] on span "Previous Month" at bounding box center [137, 310] width 12 height 12
click at [133, 307] on span "Previous Month" at bounding box center [137, 310] width 12 height 12
click at [105, 381] on div "7" at bounding box center [112, 381] width 21 height 24
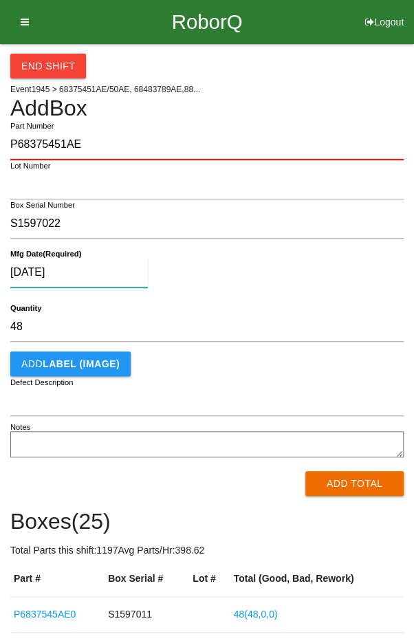
click at [115, 275] on input "[DATE]" at bounding box center [79, 273] width 138 height 30
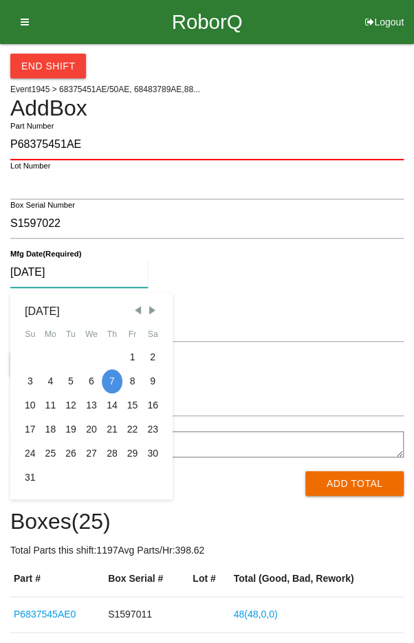
click at [133, 309] on span "Previous Month" at bounding box center [137, 310] width 12 height 12
click at [114, 381] on div "10" at bounding box center [112, 381] width 21 height 24
type input "[DATE]"
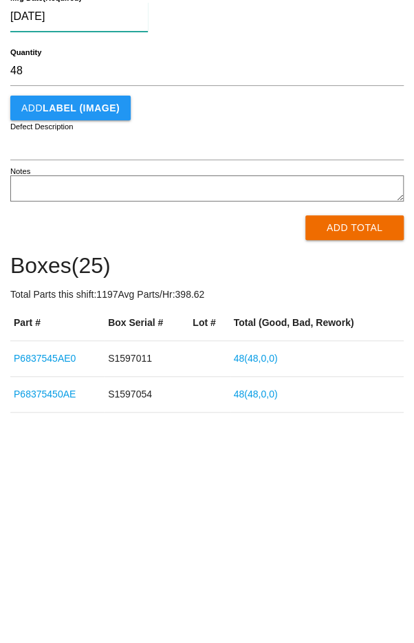
scroll to position [31, 0]
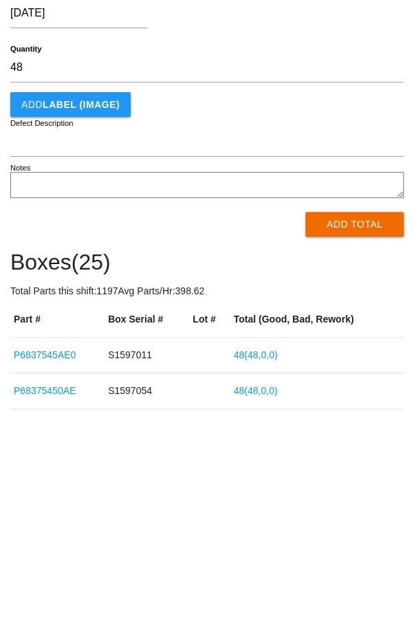
click at [369, 457] on button "Add Total" at bounding box center [354, 452] width 98 height 25
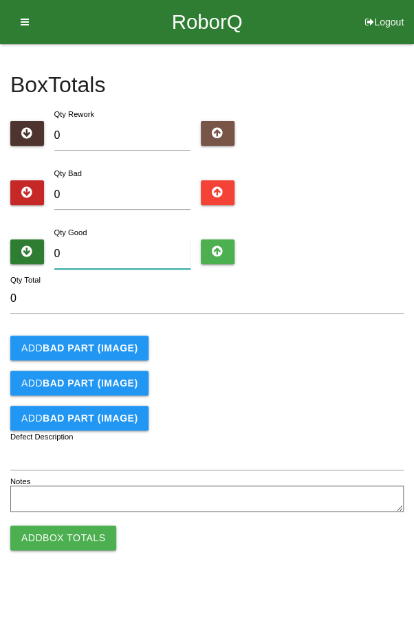
click at [118, 248] on input "0" at bounding box center [122, 254] width 137 height 30
type input "4"
type input "48"
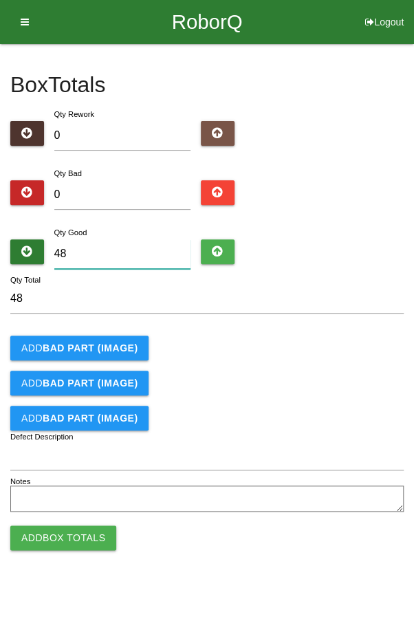
type input "48"
click at [314, 344] on div "Add BAD PART (IMAGE)" at bounding box center [206, 348] width 393 height 25
click at [79, 540] on button "Add Box Totals" at bounding box center [63, 537] width 106 height 25
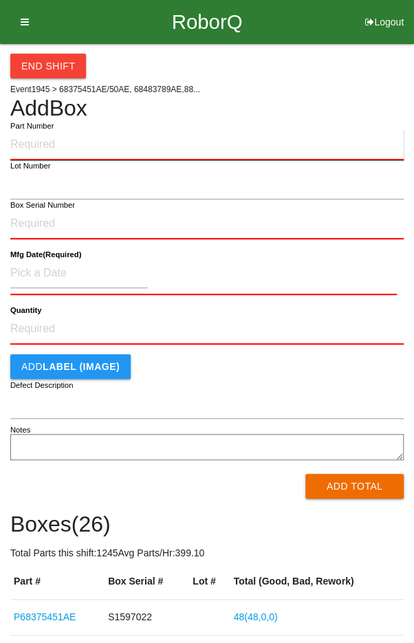
click at [67, 142] on input "Part Number" at bounding box center [206, 145] width 393 height 30
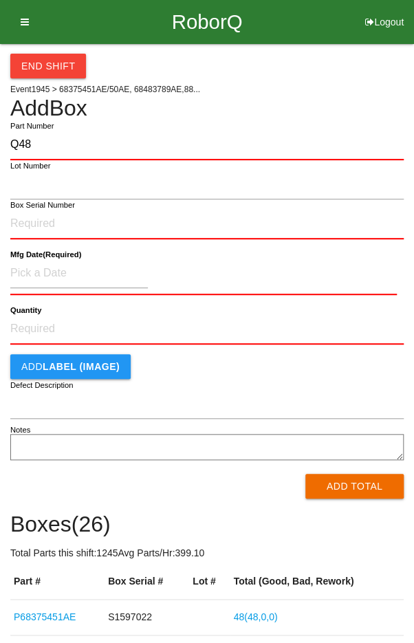
click at [43, 127] on label "Part Number" at bounding box center [31, 126] width 43 height 12
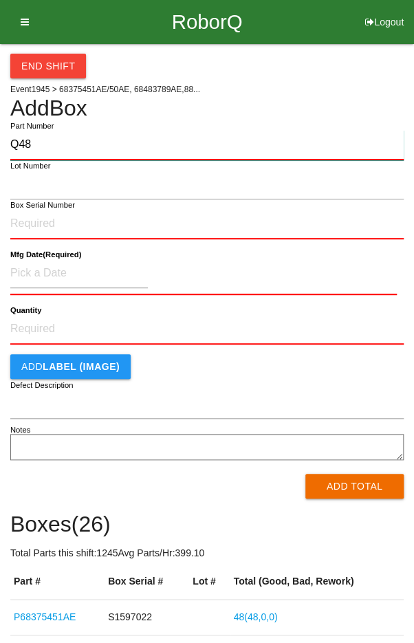
click at [43, 130] on input "Q48" at bounding box center [206, 145] width 393 height 30
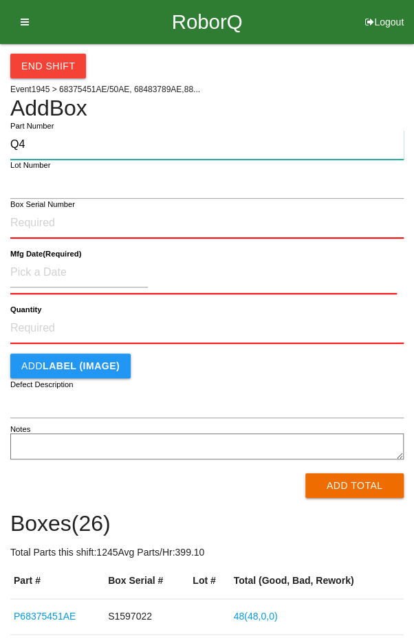
type input "Q"
type input "P6837545AE1"
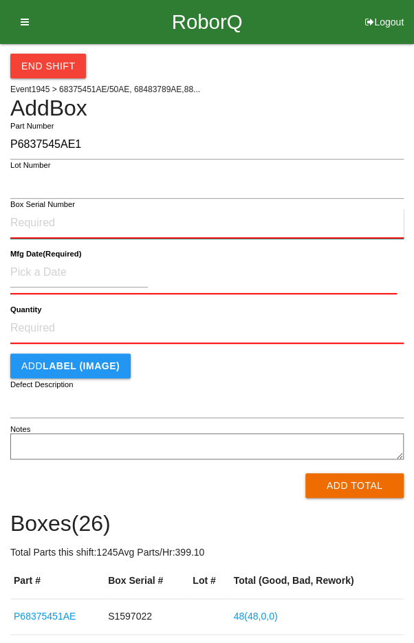
click at [50, 216] on input "Box Serial Number" at bounding box center [206, 223] width 393 height 30
type input "S1597038"
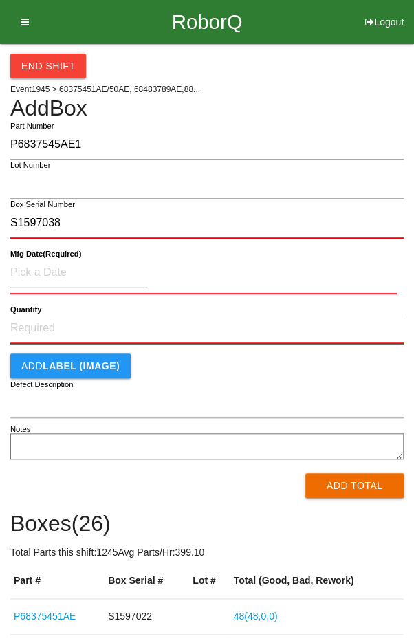
click at [54, 314] on input "Quantity" at bounding box center [206, 329] width 393 height 30
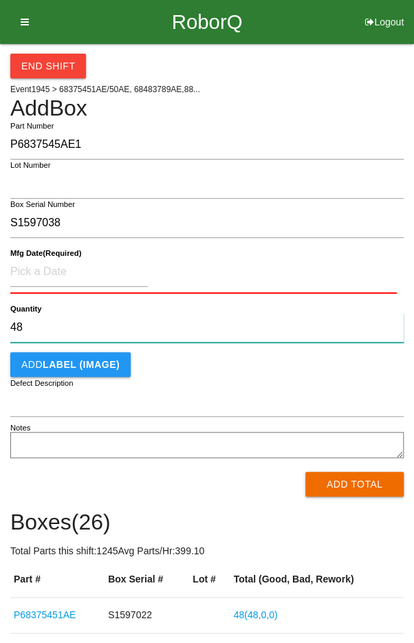
type input "48"
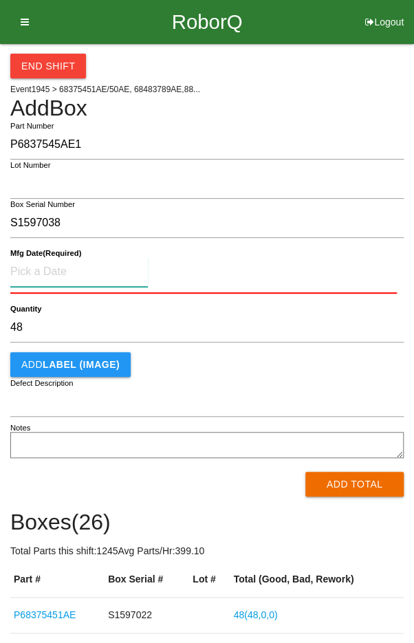
click at [55, 265] on input at bounding box center [79, 272] width 138 height 30
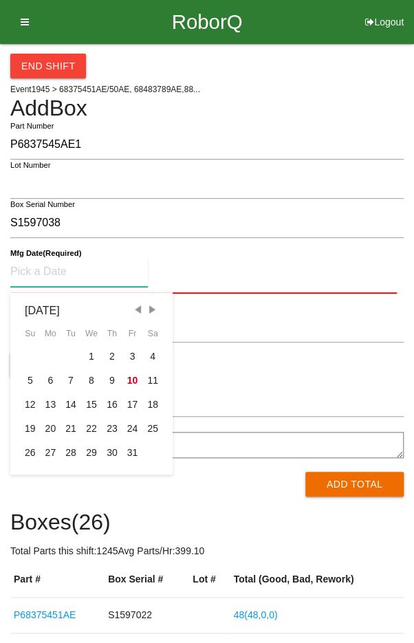
click at [139, 311] on span "Previous Month" at bounding box center [137, 309] width 12 height 12
click at [139, 309] on span "Previous Month" at bounding box center [137, 309] width 12 height 12
click at [29, 406] on div "10" at bounding box center [30, 405] width 21 height 24
type input "[DATE]"
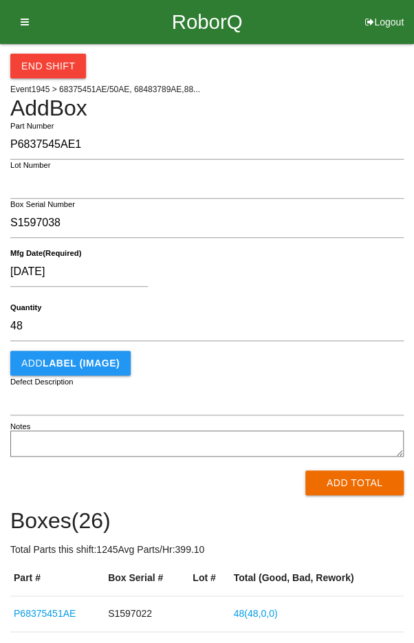
click at [327, 278] on div "[DATE]" at bounding box center [203, 274] width 386 height 35
click at [358, 492] on button "Add Total" at bounding box center [354, 482] width 98 height 25
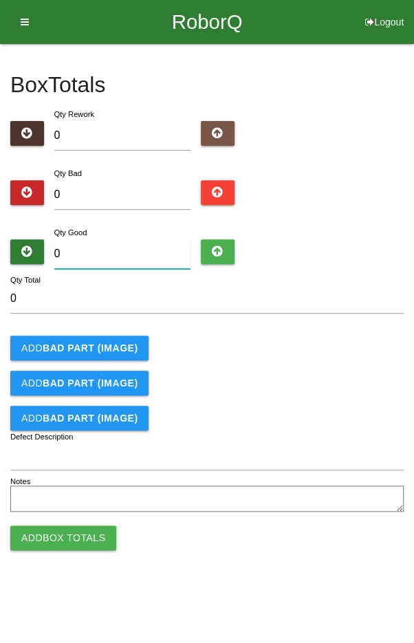
click at [118, 250] on input "0" at bounding box center [122, 254] width 137 height 30
type input "4"
type input "48"
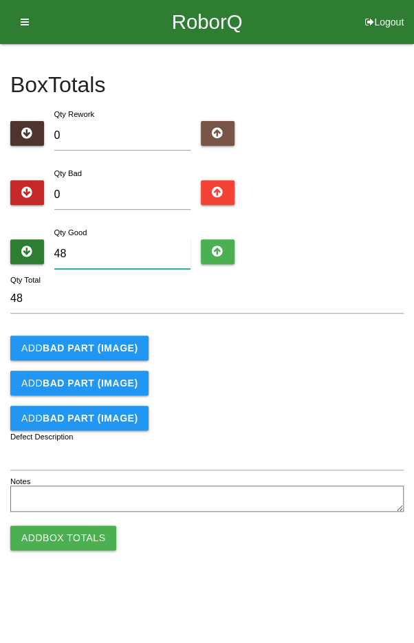
type input "48"
click at [340, 344] on div "Add BAD PART (IMAGE)" at bounding box center [206, 348] width 393 height 25
click at [60, 541] on button "Add Box Totals" at bounding box center [63, 537] width 106 height 25
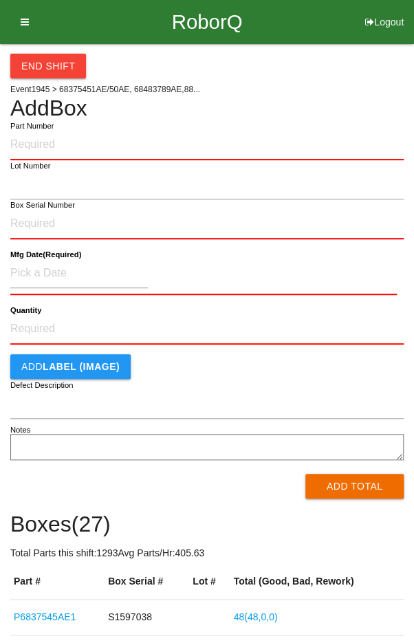
click at [25, 27] on icon at bounding box center [20, 22] width 17 height 44
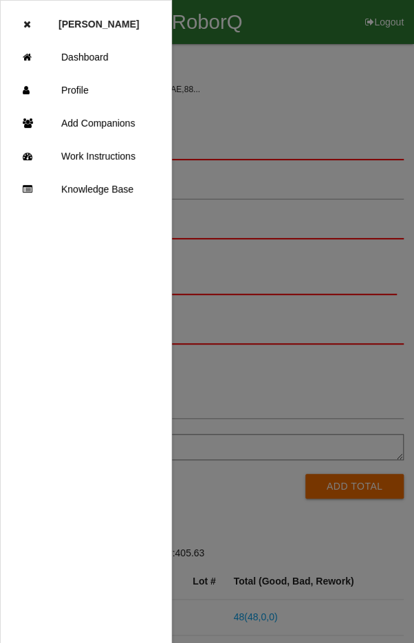
click at [112, 127] on link "Add Companions" at bounding box center [86, 123] width 171 height 33
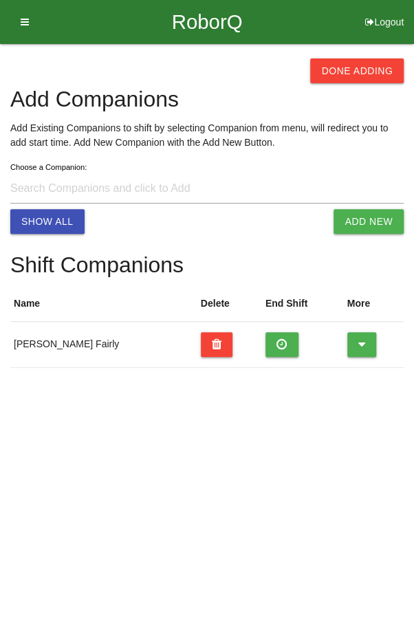
click at [369, 67] on button "Done Adding" at bounding box center [357, 70] width 94 height 25
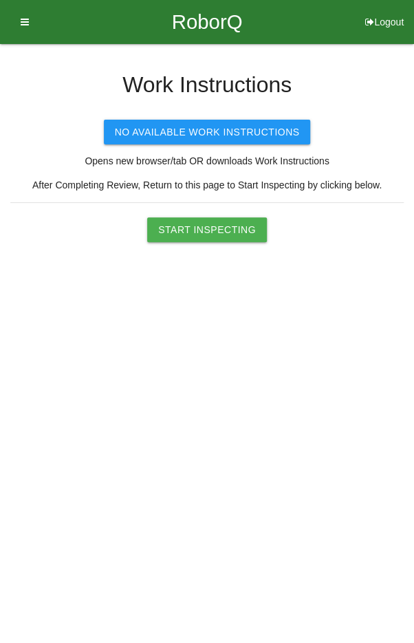
click at [202, 230] on button "Start Inspecting" at bounding box center [207, 229] width 120 height 25
